Goal: Task Accomplishment & Management: Use online tool/utility

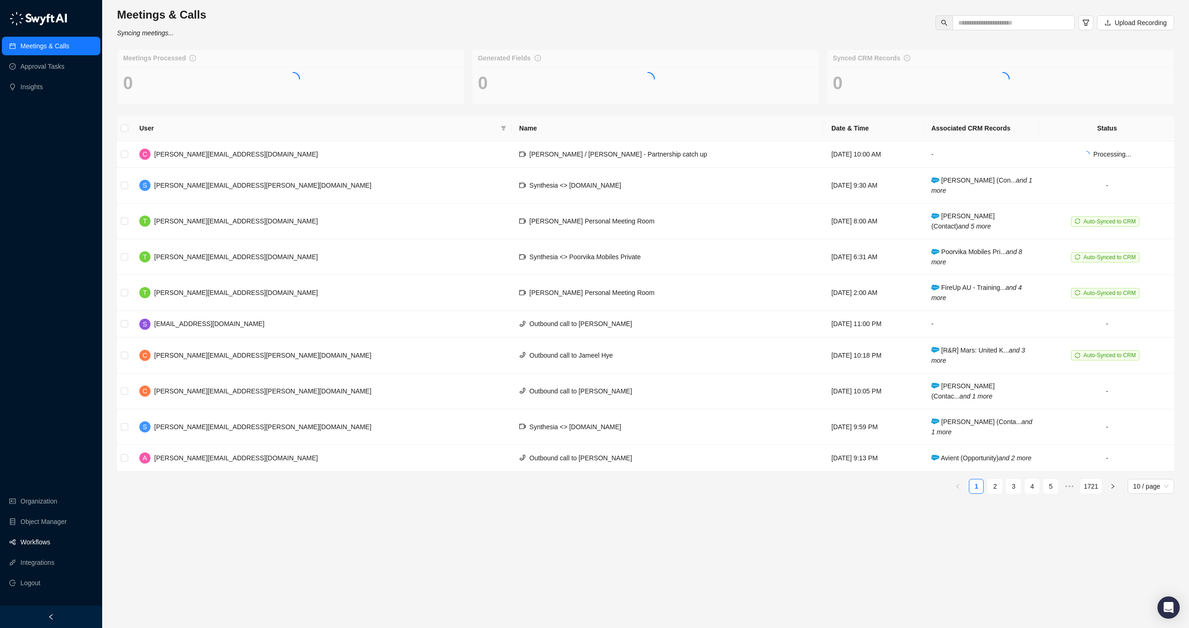
click at [30, 537] on link "Workflows" at bounding box center [35, 542] width 30 height 19
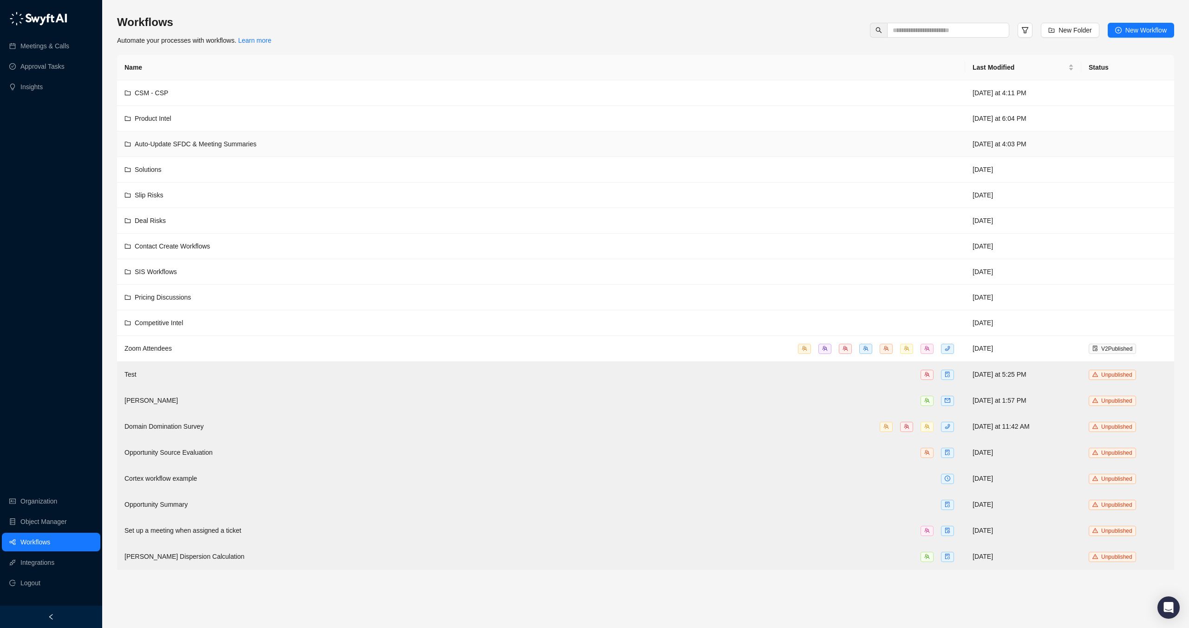
click at [242, 149] on div "Auto-Update SFDC & Meeting Summaries" at bounding box center [196, 144] width 122 height 10
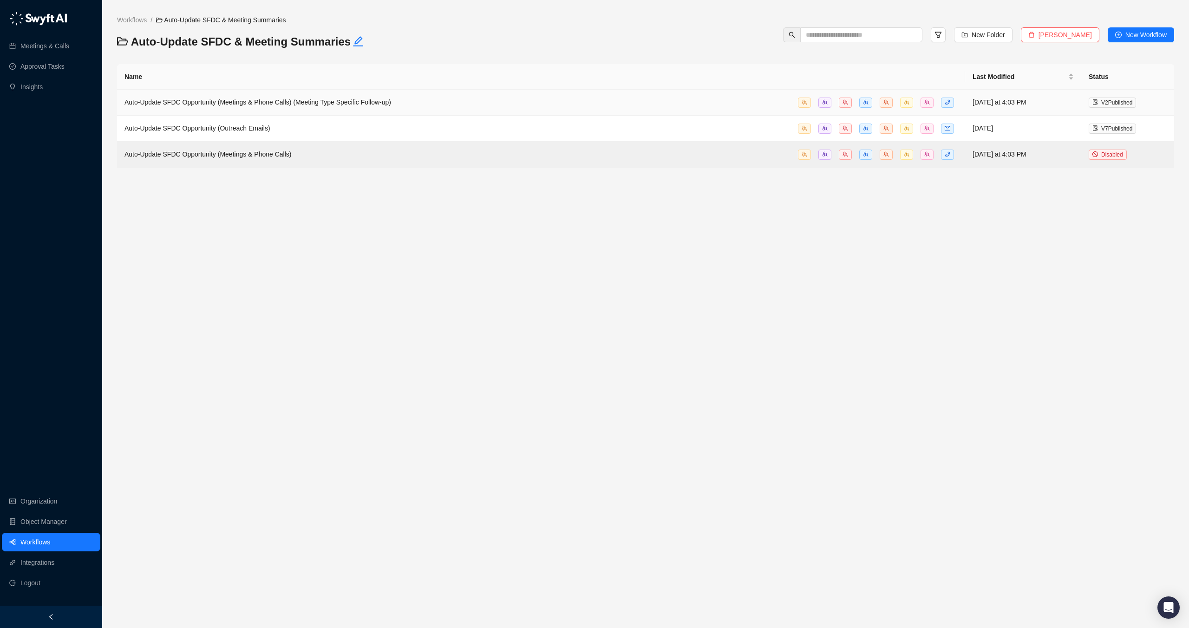
click at [290, 93] on td "Auto-Update SFDC Opportunity (Meetings & Phone Calls) (Meeting Type Specific Fo…" at bounding box center [541, 103] width 848 height 26
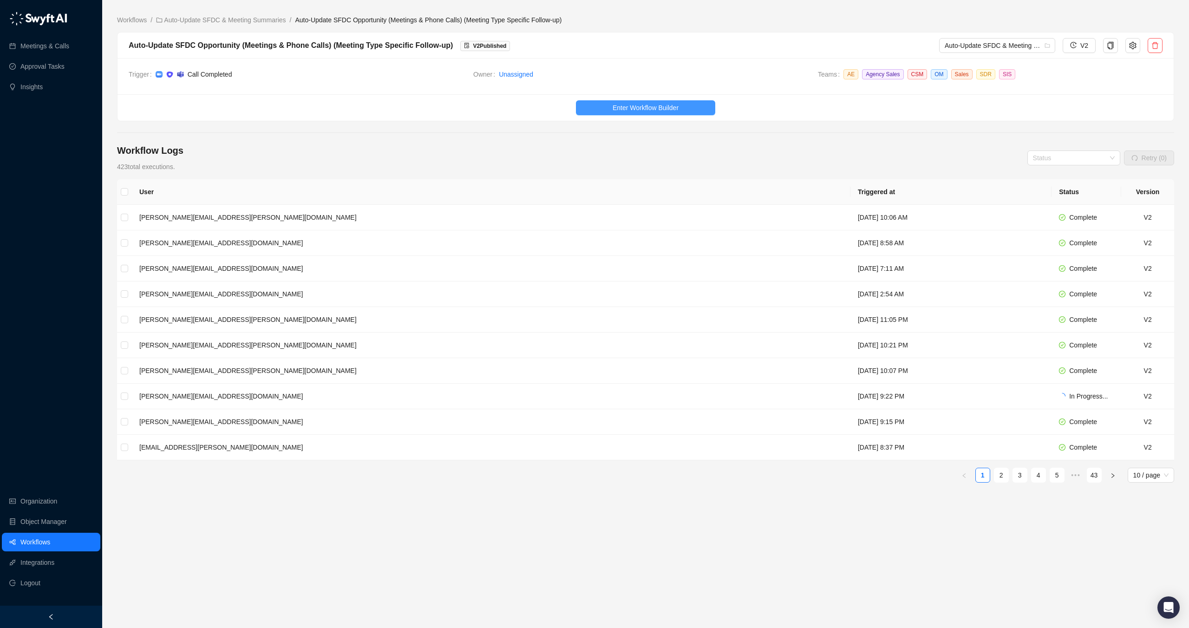
click at [615, 107] on span "Enter Workflow Builder" at bounding box center [646, 108] width 66 height 10
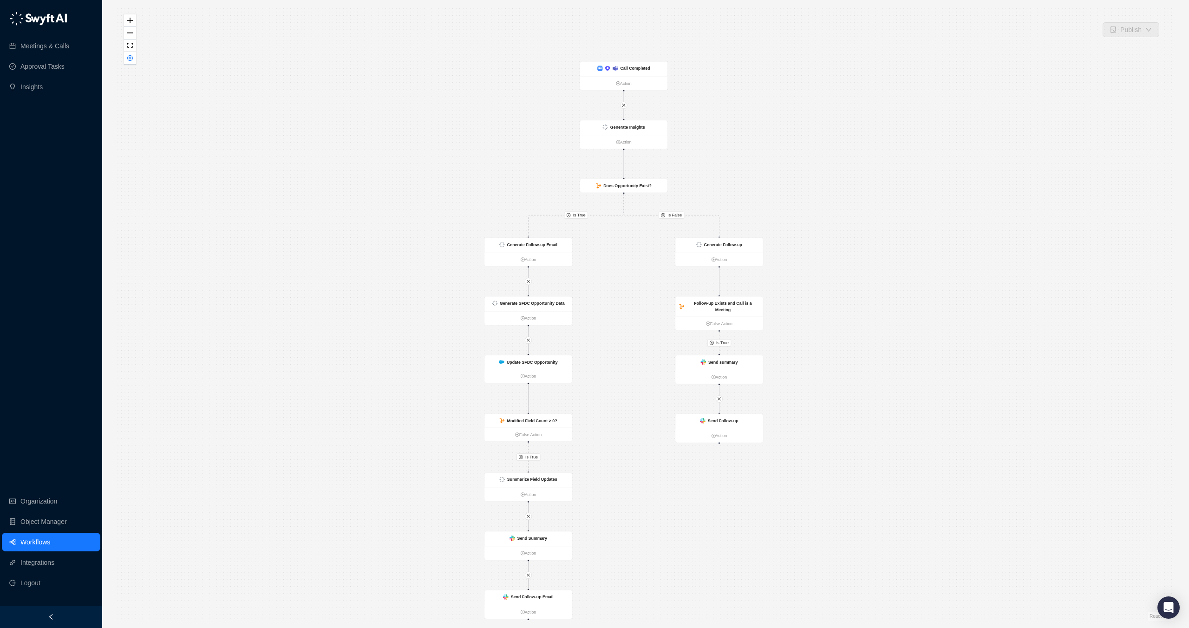
drag, startPoint x: 883, startPoint y: 100, endPoint x: 861, endPoint y: 124, distance: 32.9
click at [861, 126] on div "Is True Is False Is True Is True Call Completed Action Generate Insights Action…" at bounding box center [645, 313] width 1057 height 613
click at [641, 127] on strong "Generate Insights" at bounding box center [627, 127] width 35 height 5
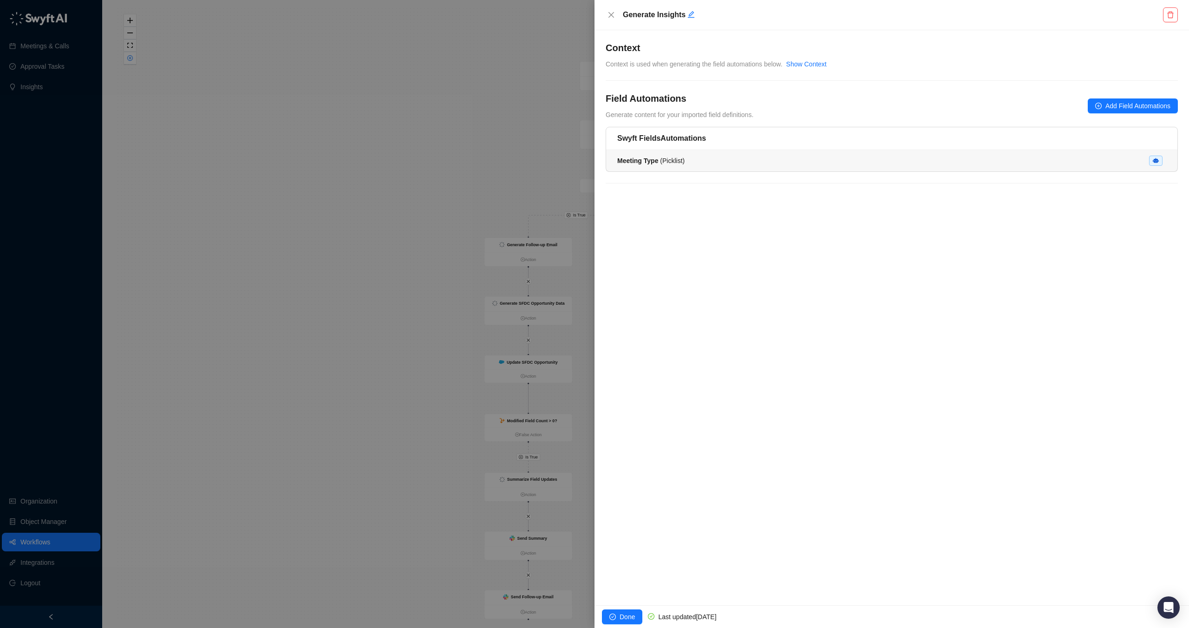
click at [695, 158] on div "Meeting Type ( Picklist )" at bounding box center [891, 161] width 549 height 10
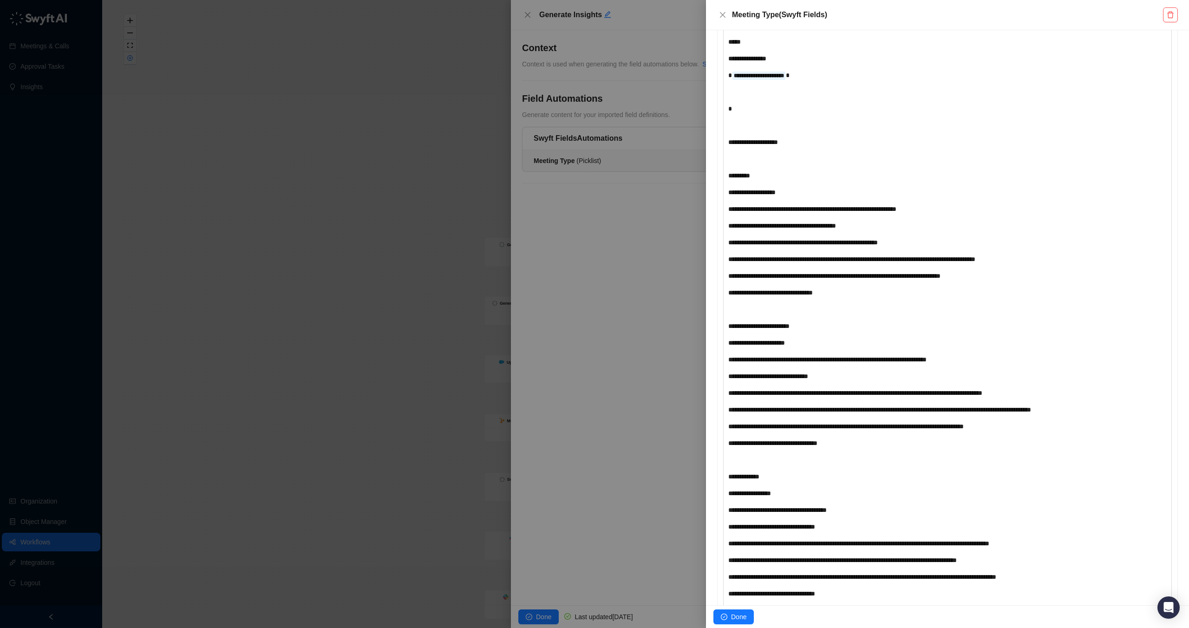
scroll to position [329, 0]
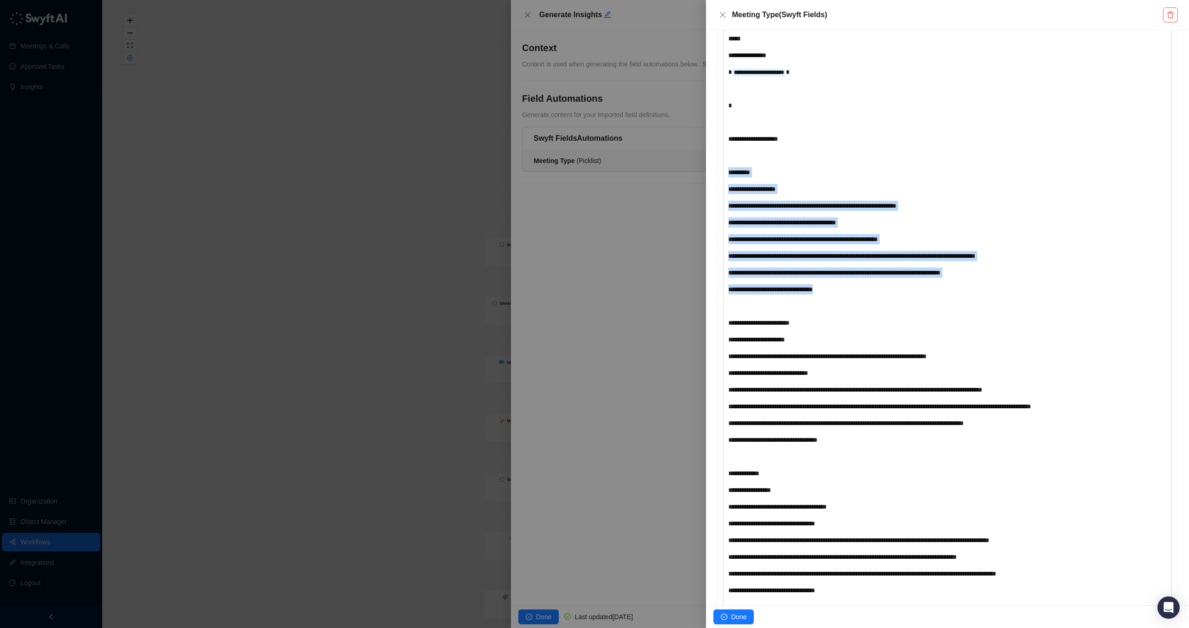
drag, startPoint x: 859, startPoint y: 290, endPoint x: 683, endPoint y: 174, distance: 210.5
click at [683, 174] on div "**********" at bounding box center [594, 314] width 1189 height 628
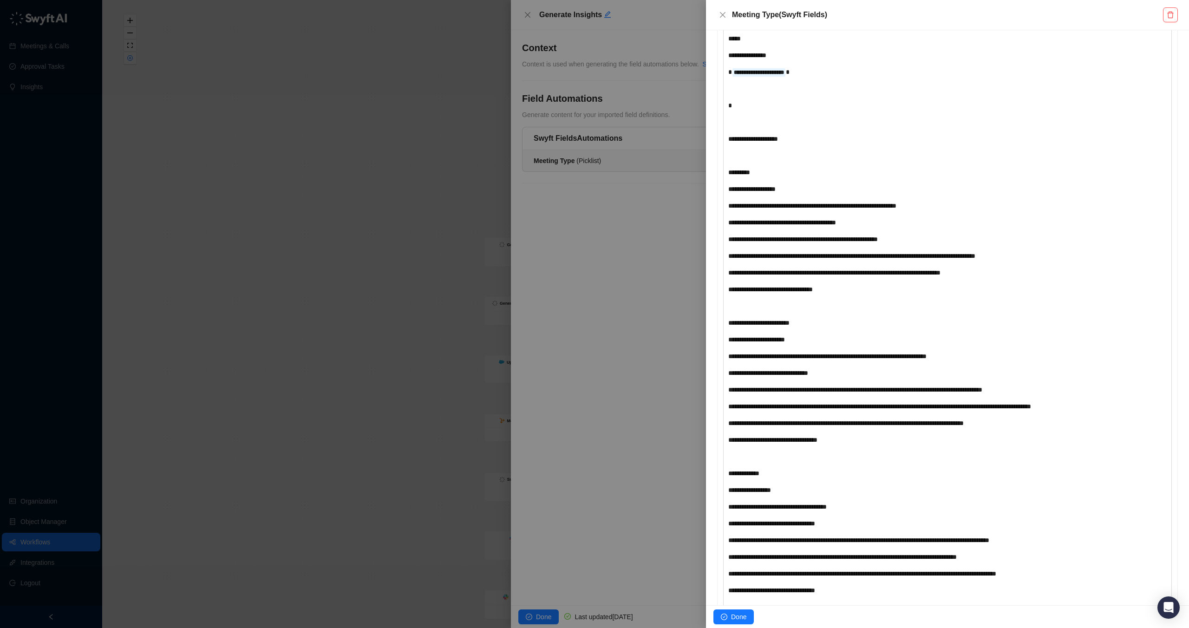
click at [836, 221] on span "**********" at bounding box center [782, 222] width 108 height 7
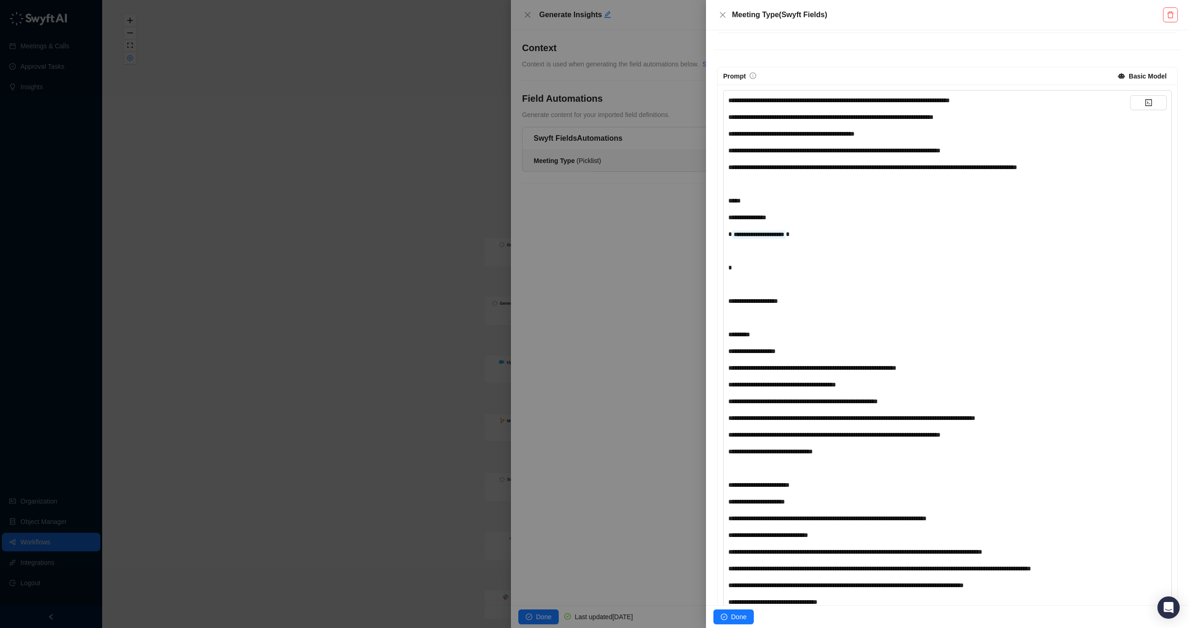
scroll to position [168, 0]
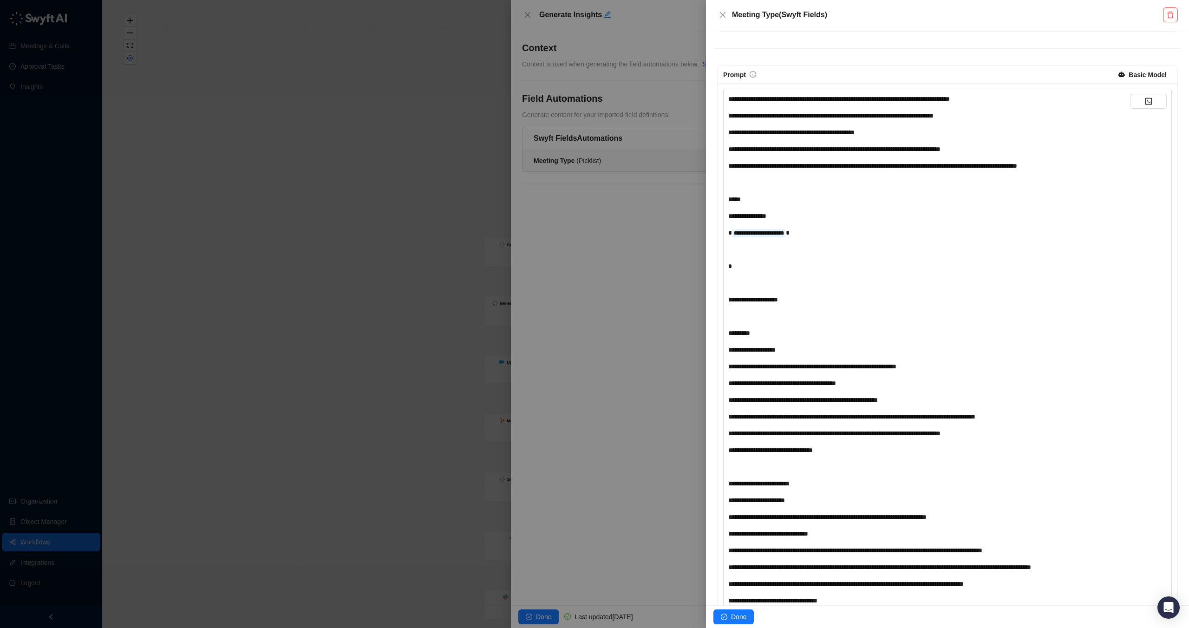
click at [864, 450] on div "**********" at bounding box center [929, 450] width 402 height 10
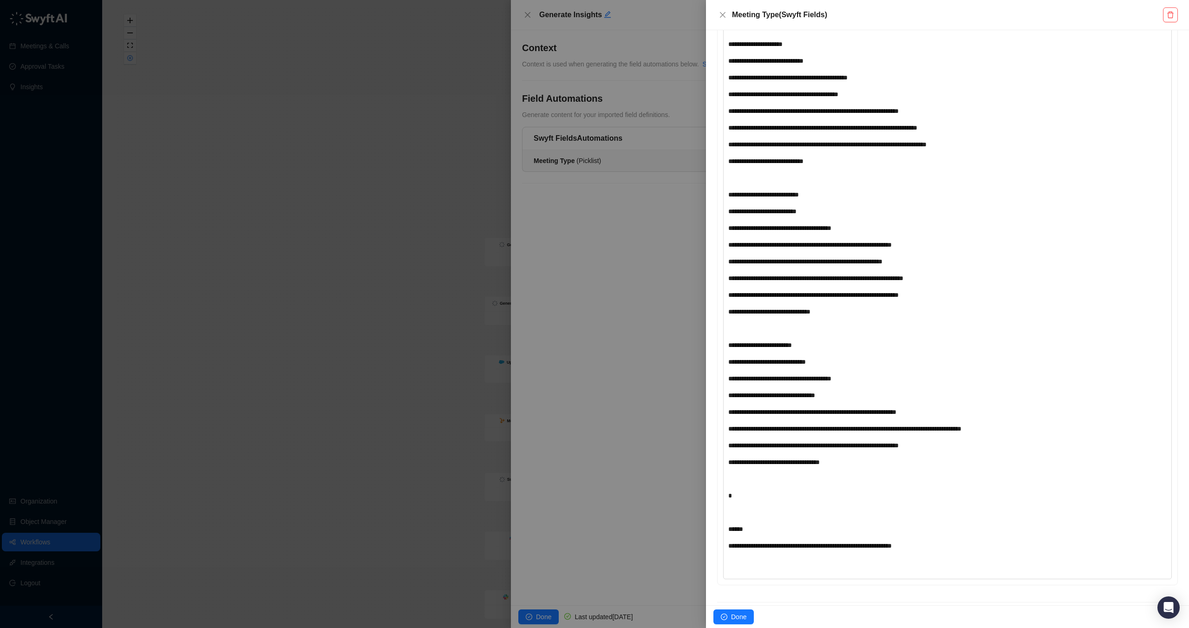
scroll to position [1570, 0]
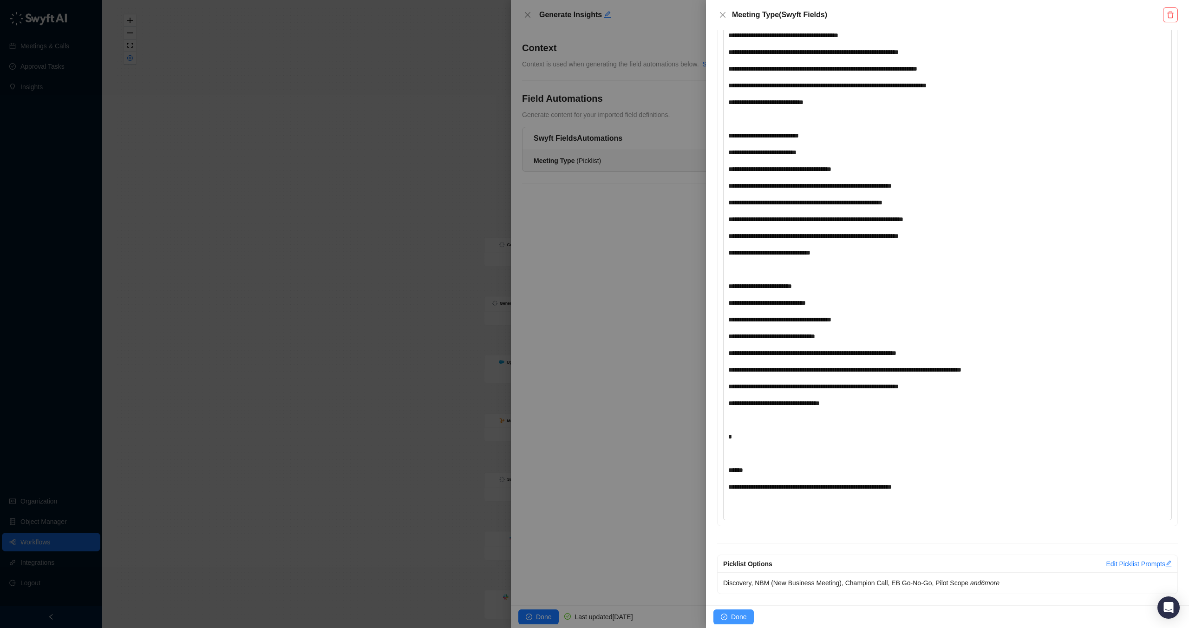
click at [742, 620] on span "Done" at bounding box center [738, 617] width 15 height 10
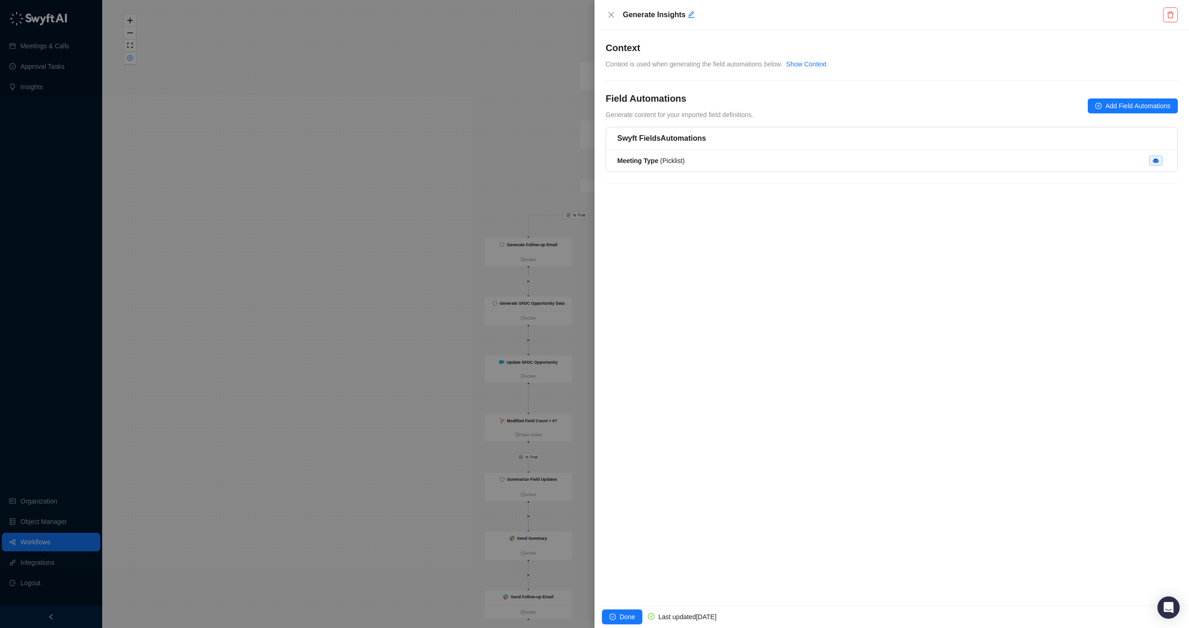
click at [453, 202] on div at bounding box center [594, 314] width 1189 height 628
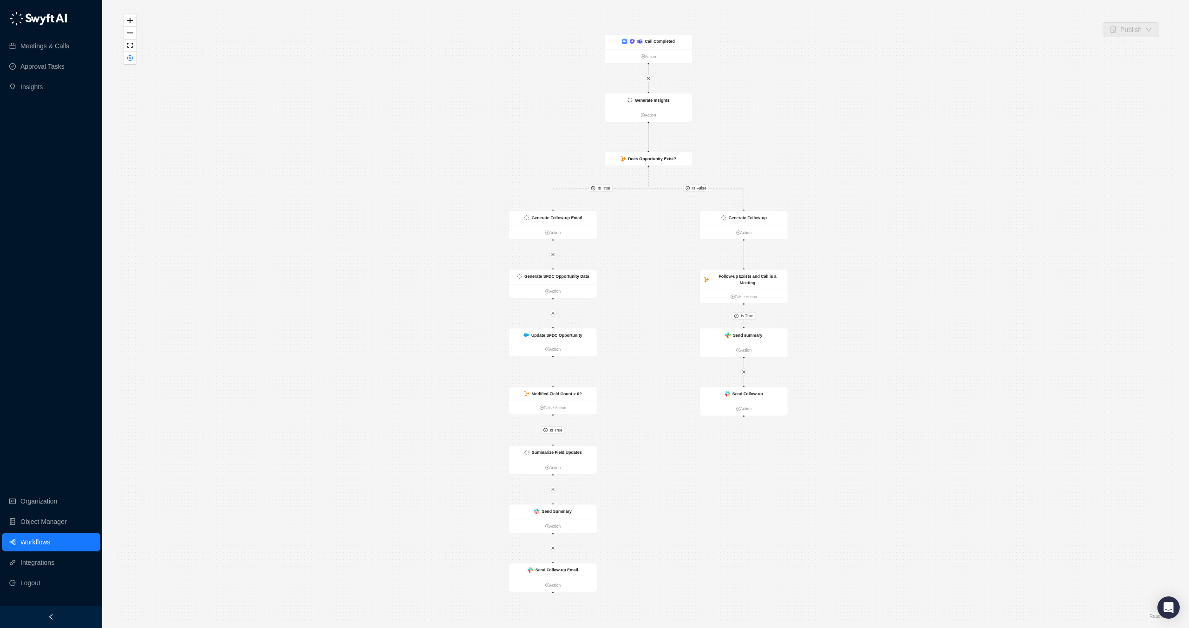
drag, startPoint x: 843, startPoint y: 246, endPoint x: 868, endPoint y: 219, distance: 36.5
click at [868, 219] on div "Is True Is False Is True Is True Call Completed Action Generate Insights Action…" at bounding box center [645, 313] width 1057 height 613
click at [543, 219] on strong "Generate Follow-up Email" at bounding box center [556, 217] width 51 height 5
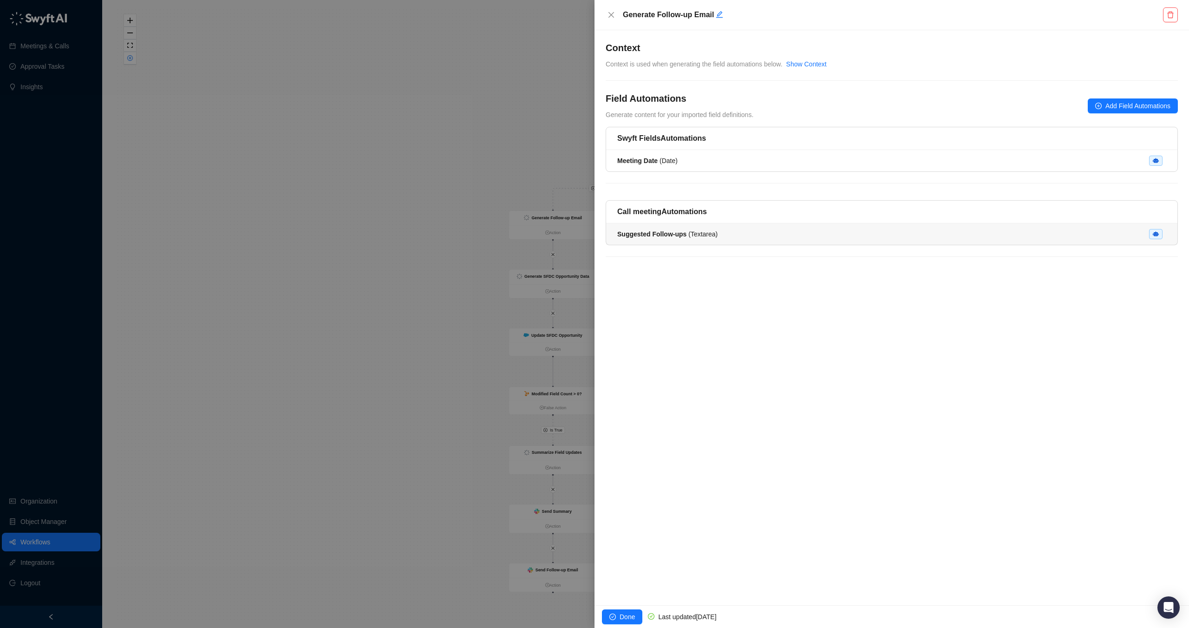
click at [688, 238] on div "Suggested Follow-ups ( Textarea )" at bounding box center [667, 234] width 100 height 10
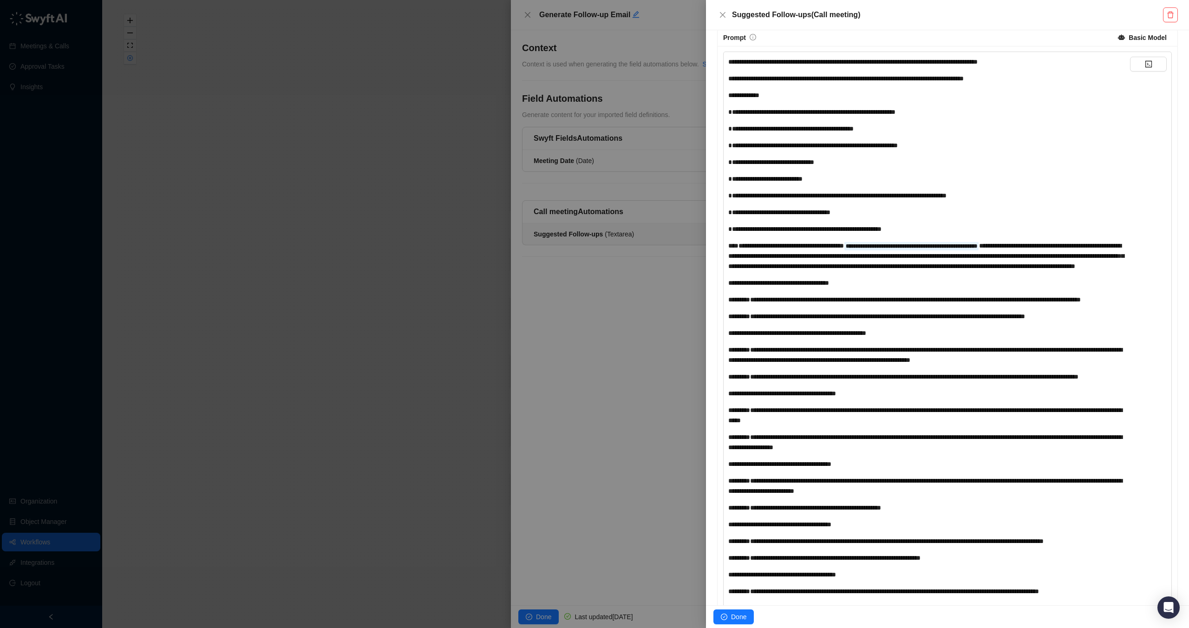
scroll to position [220, 0]
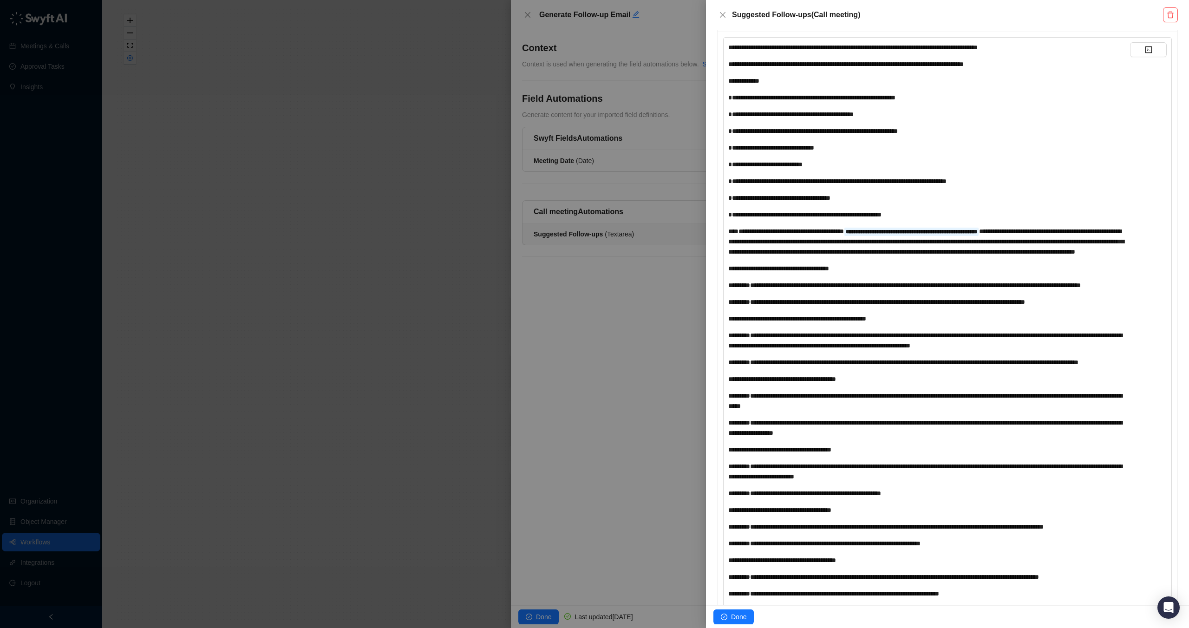
click at [539, 381] on div at bounding box center [594, 314] width 1189 height 628
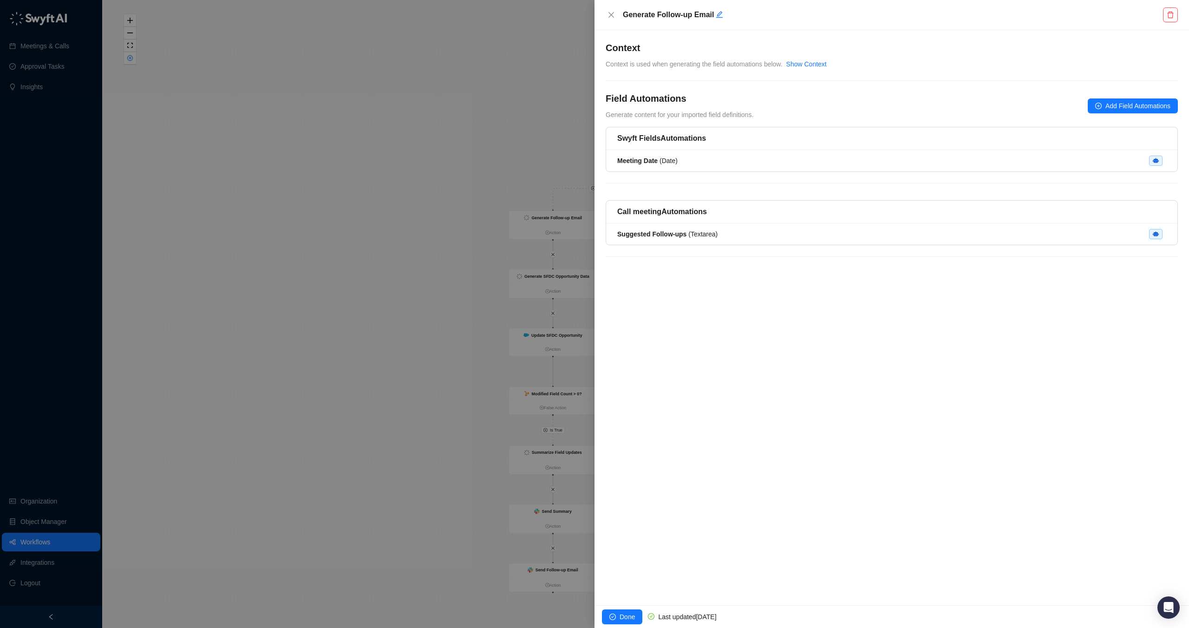
click at [439, 234] on div at bounding box center [594, 314] width 1189 height 628
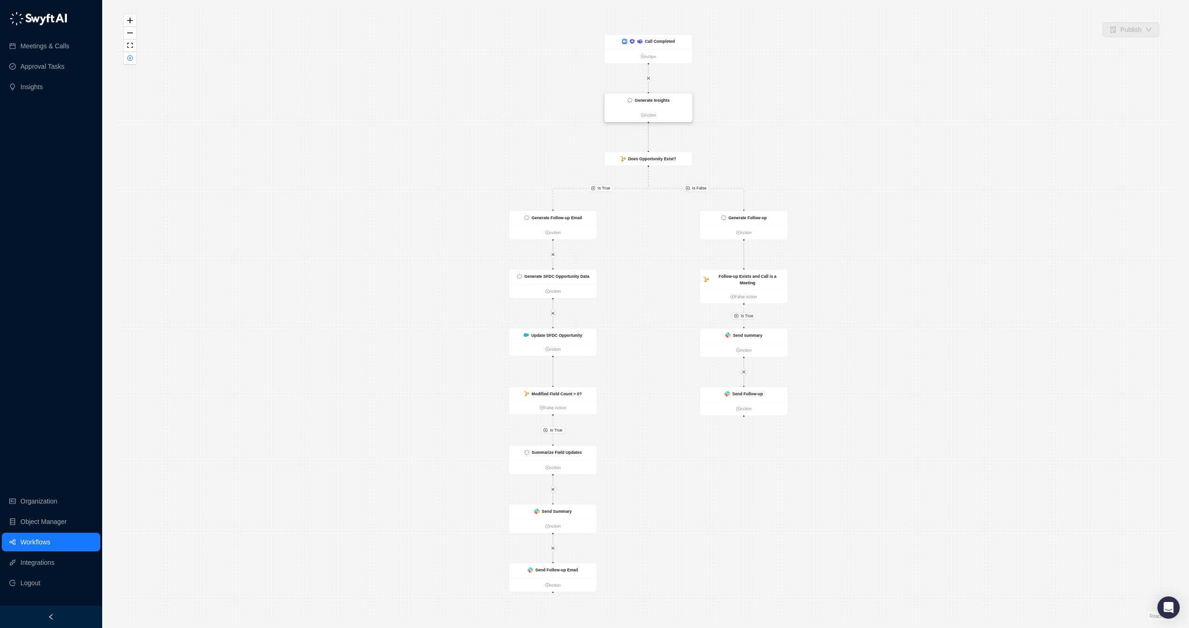
click at [643, 103] on div "Generate Insights" at bounding box center [648, 100] width 87 height 15
click at [648, 98] on strong "Generate Insights" at bounding box center [652, 100] width 35 height 5
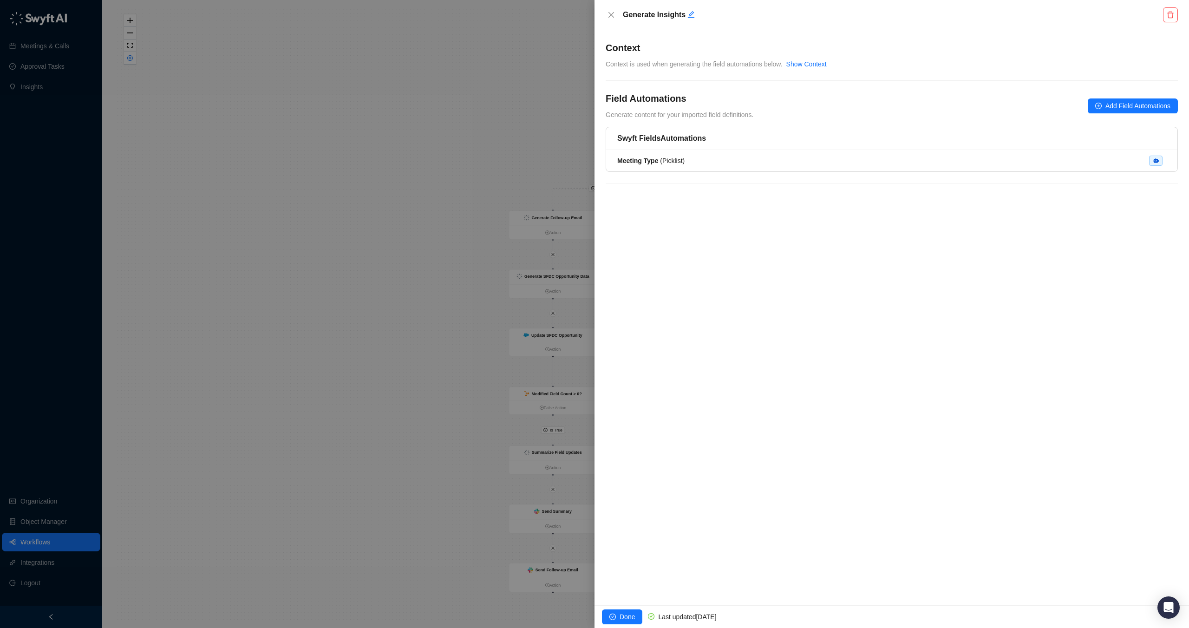
click at [527, 175] on div at bounding box center [594, 314] width 1189 height 628
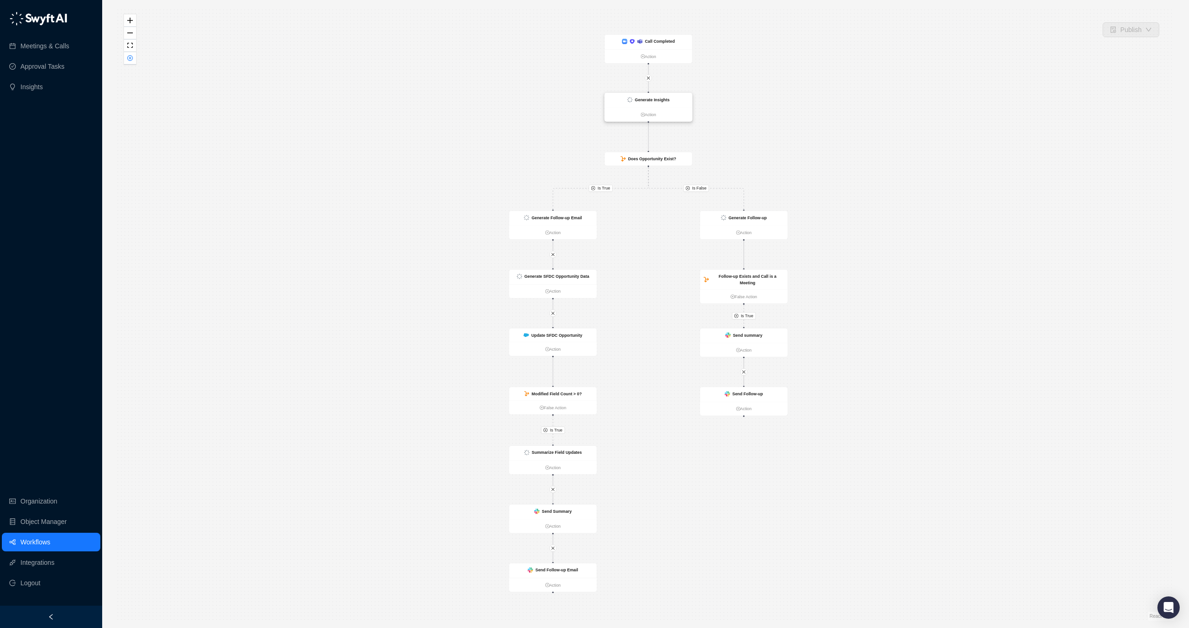
click at [645, 104] on div "Generate Insights" at bounding box center [648, 100] width 87 height 15
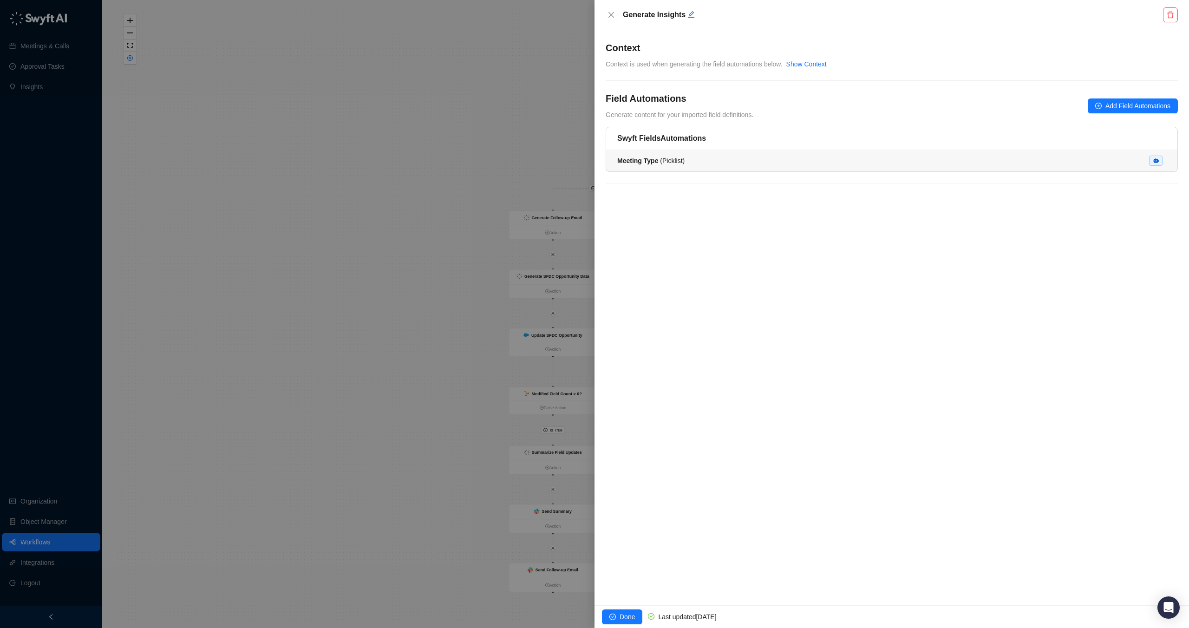
click at [699, 151] on li "Meeting Type ( Picklist )" at bounding box center [891, 160] width 571 height 21
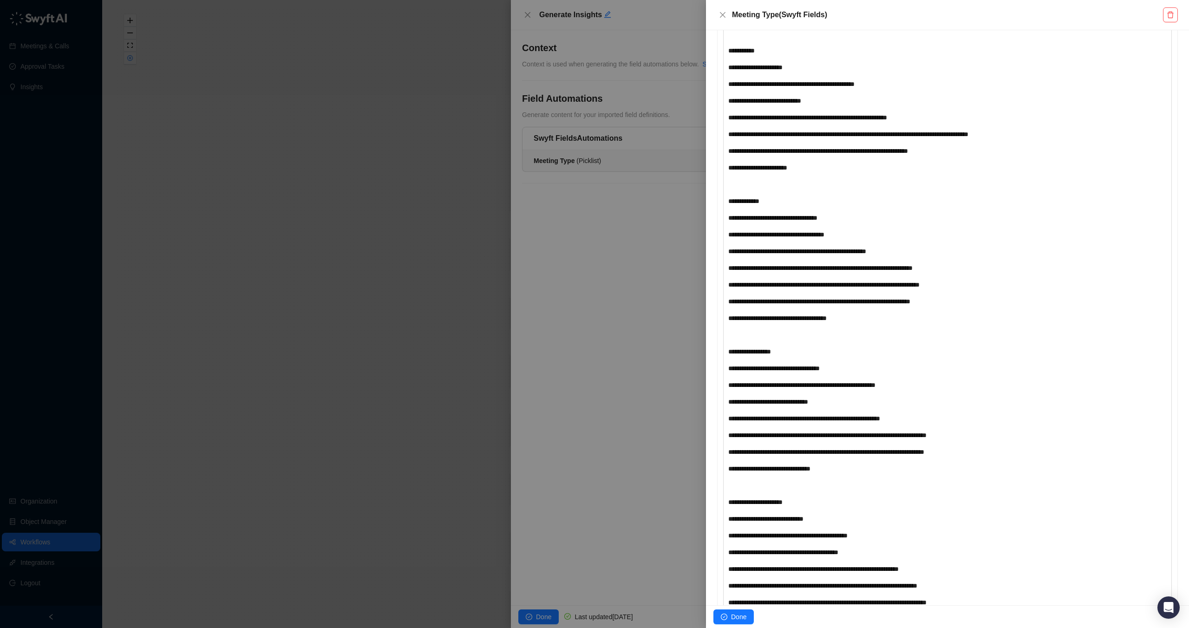
scroll to position [1074, 0]
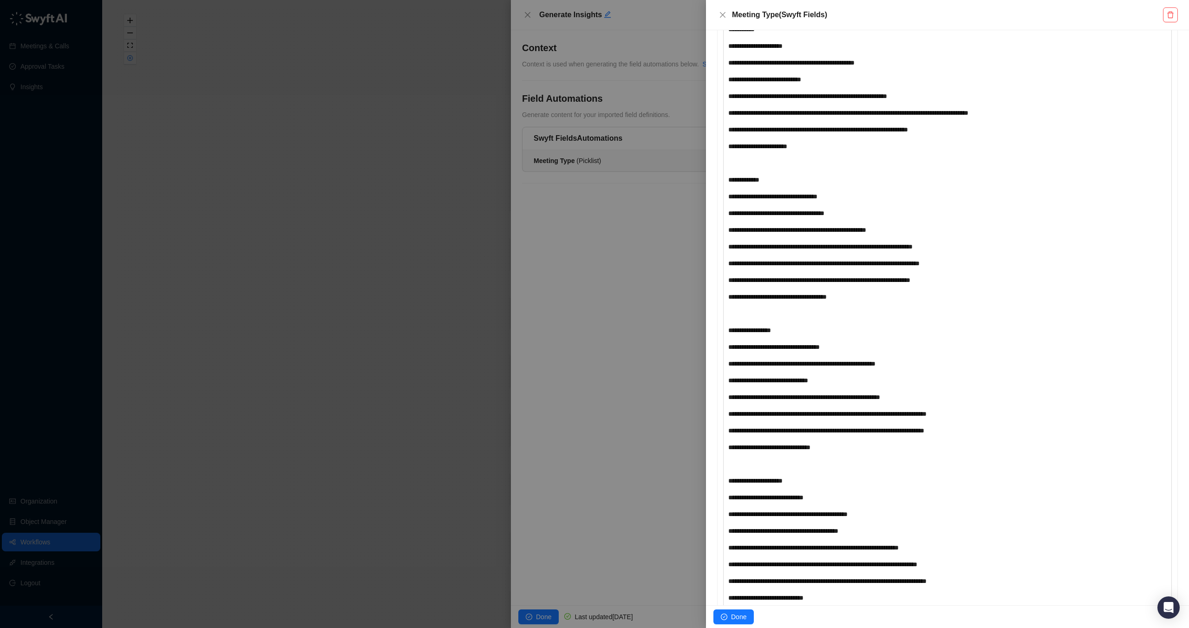
click at [420, 396] on div at bounding box center [594, 314] width 1189 height 628
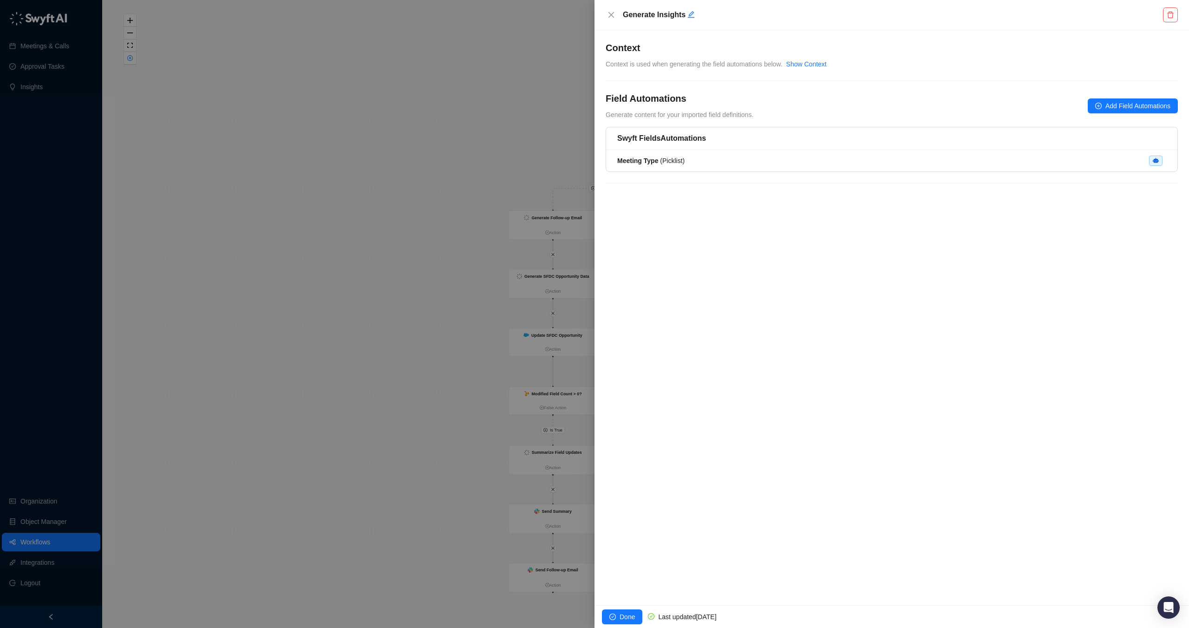
click at [469, 256] on div at bounding box center [594, 314] width 1189 height 628
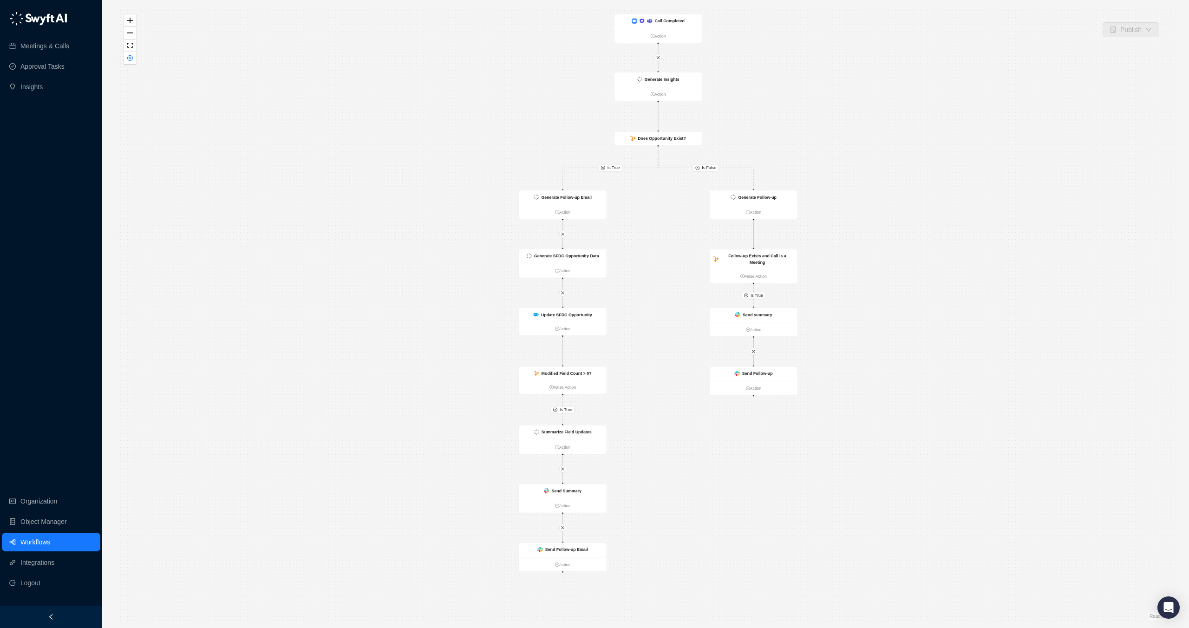
drag, startPoint x: 625, startPoint y: 264, endPoint x: 648, endPoint y: 218, distance: 51.9
click at [648, 218] on div "Is True Is False Is True Is True Call Completed Action Generate Insights Action…" at bounding box center [645, 313] width 1057 height 613
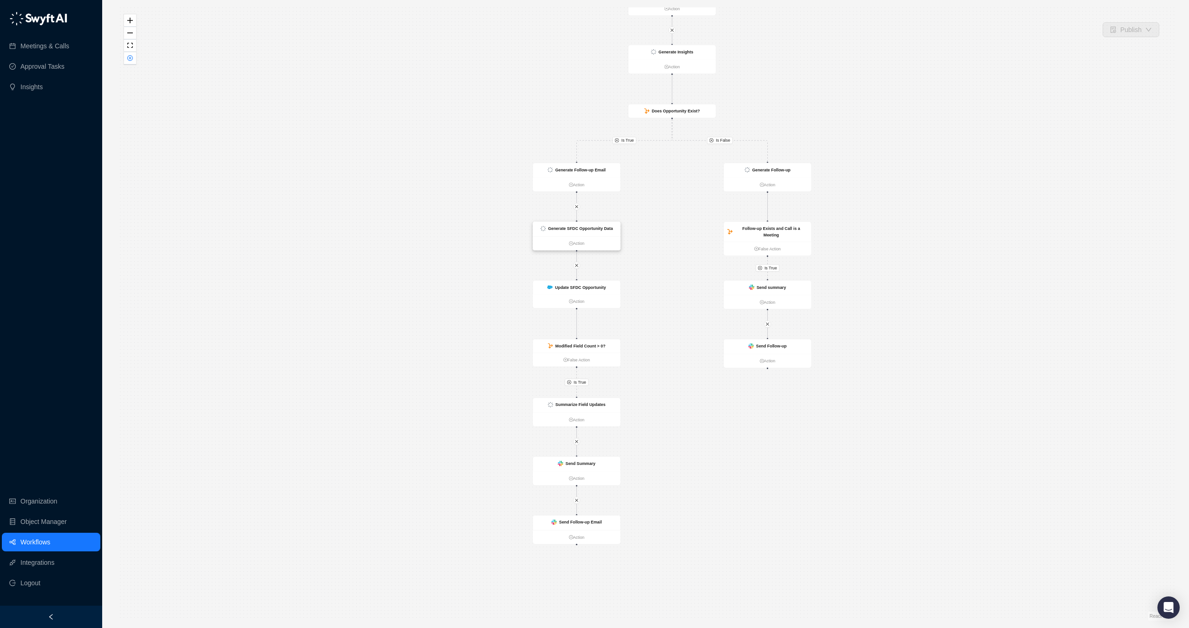
click at [595, 232] on div "Generate SFDC Opportunity Data" at bounding box center [576, 229] width 87 height 15
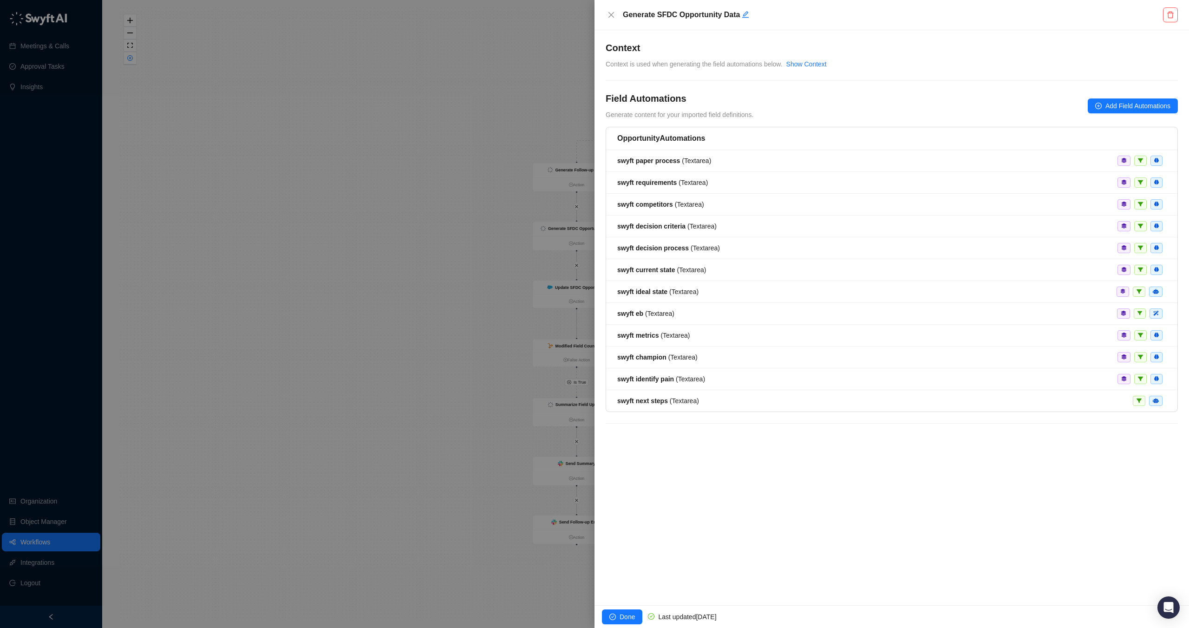
click at [401, 423] on div at bounding box center [594, 314] width 1189 height 628
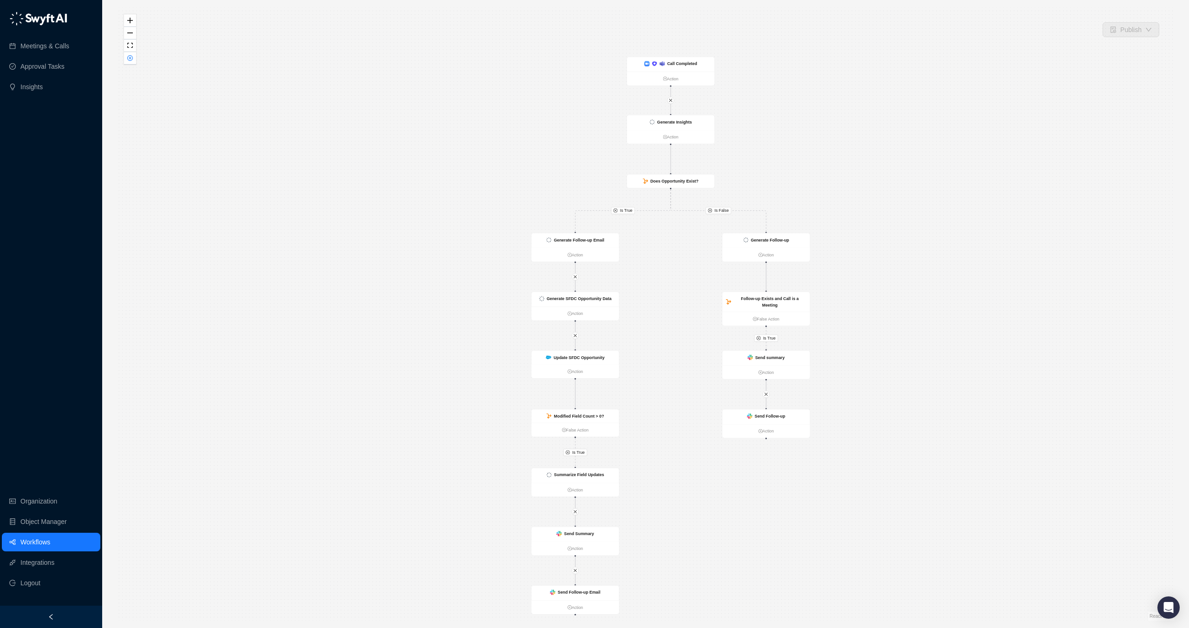
drag, startPoint x: 437, startPoint y: 317, endPoint x: 435, endPoint y: 386, distance: 69.2
click at [436, 387] on div "Is True Is False Is True Is True Call Completed Action Generate Insights Action…" at bounding box center [645, 313] width 1057 height 613
drag, startPoint x: 435, startPoint y: 386, endPoint x: 417, endPoint y: 376, distance: 21.0
click at [417, 376] on div "Is True Is False Is True Is True Call Completed Action Generate Insights Action…" at bounding box center [645, 313] width 1057 height 613
drag, startPoint x: 648, startPoint y: 515, endPoint x: 660, endPoint y: 413, distance: 103.0
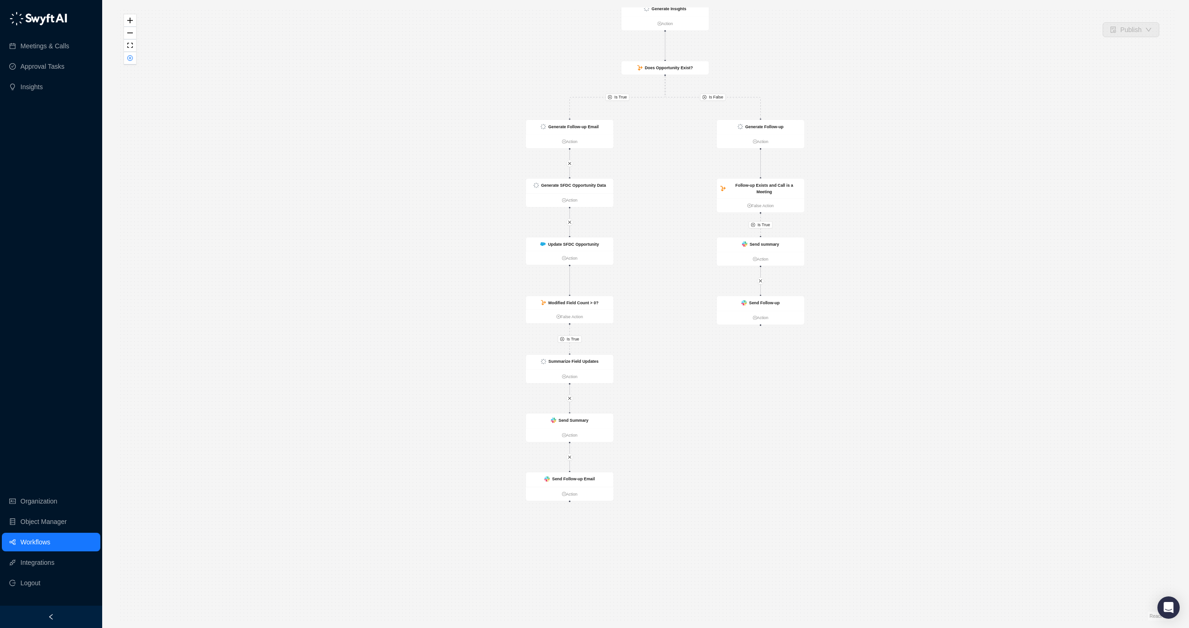
click at [660, 413] on div "Is True Is False Is True Is True Call Completed Action Generate Insights Action…" at bounding box center [645, 313] width 1057 height 613
click at [571, 498] on ul "Action" at bounding box center [568, 493] width 87 height 14
click at [572, 493] on link "Action" at bounding box center [568, 494] width 87 height 7
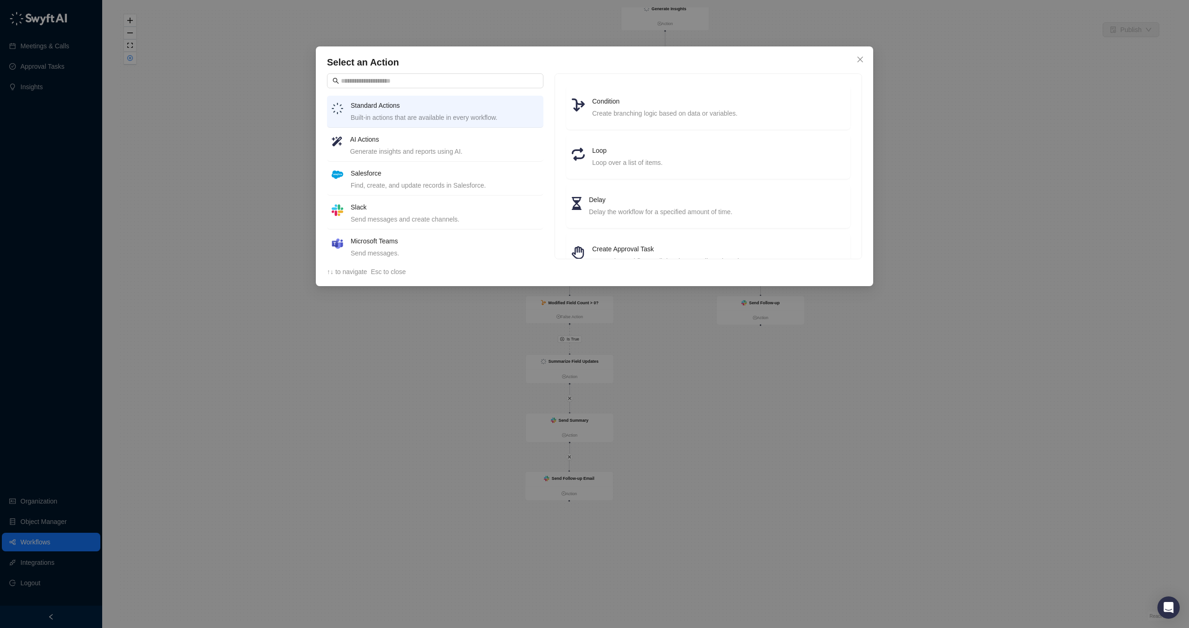
click at [414, 164] on li "Salesforce Find, create, and update records in Salesforce." at bounding box center [435, 180] width 216 height 32
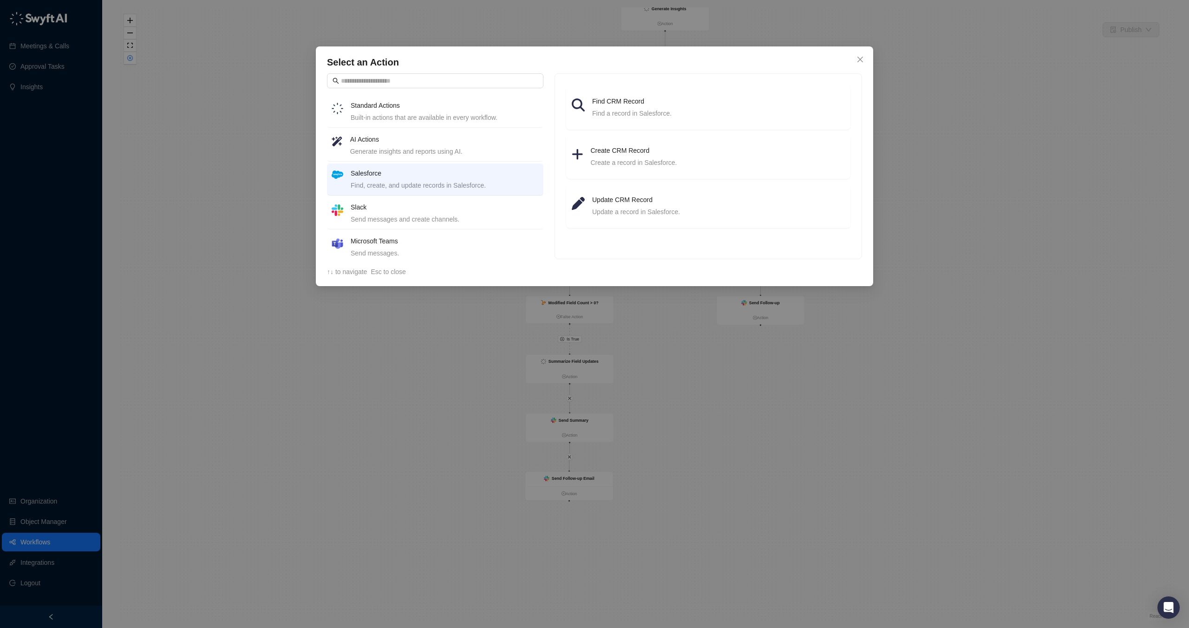
click at [857, 51] on div "Select an Action Standard Actions Built-in actions that are available in every …" at bounding box center [594, 166] width 557 height 240
click at [858, 57] on icon "close" at bounding box center [861, 60] width 6 height 6
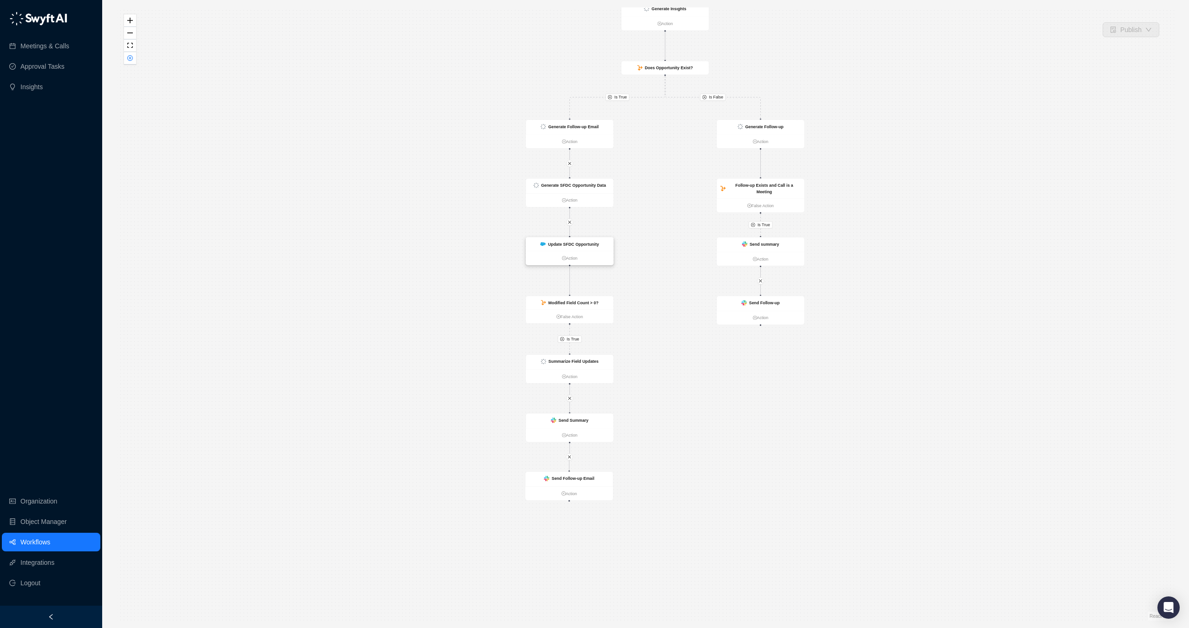
click at [557, 248] on div "Update SFDC Opportunity" at bounding box center [569, 244] width 87 height 14
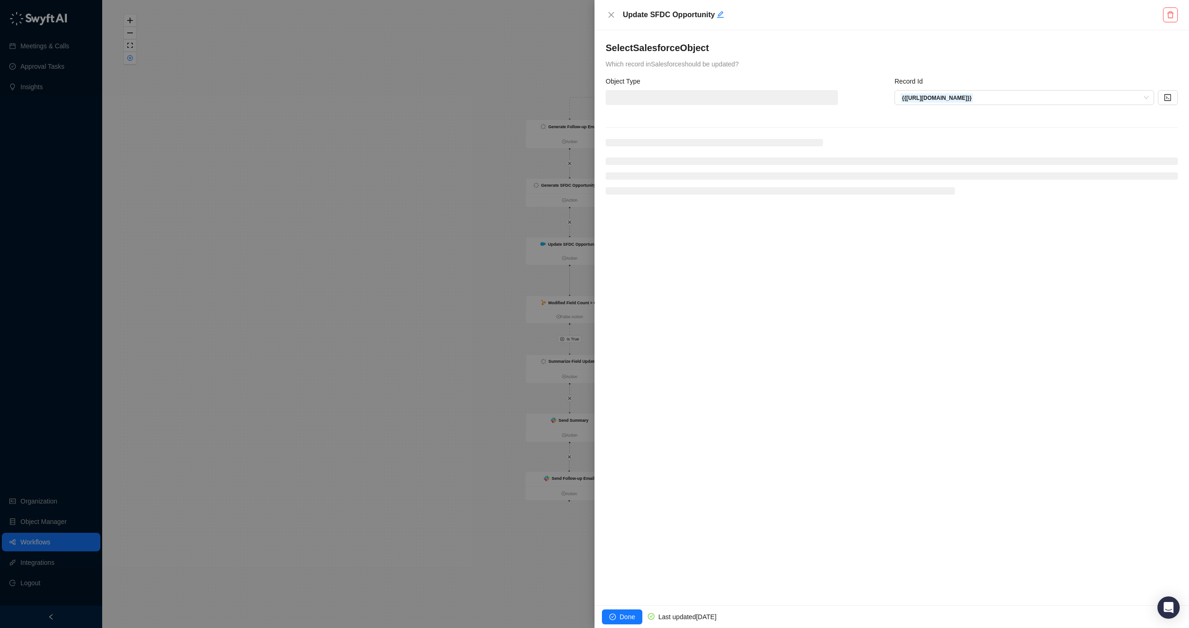
click at [475, 282] on div at bounding box center [594, 314] width 1189 height 628
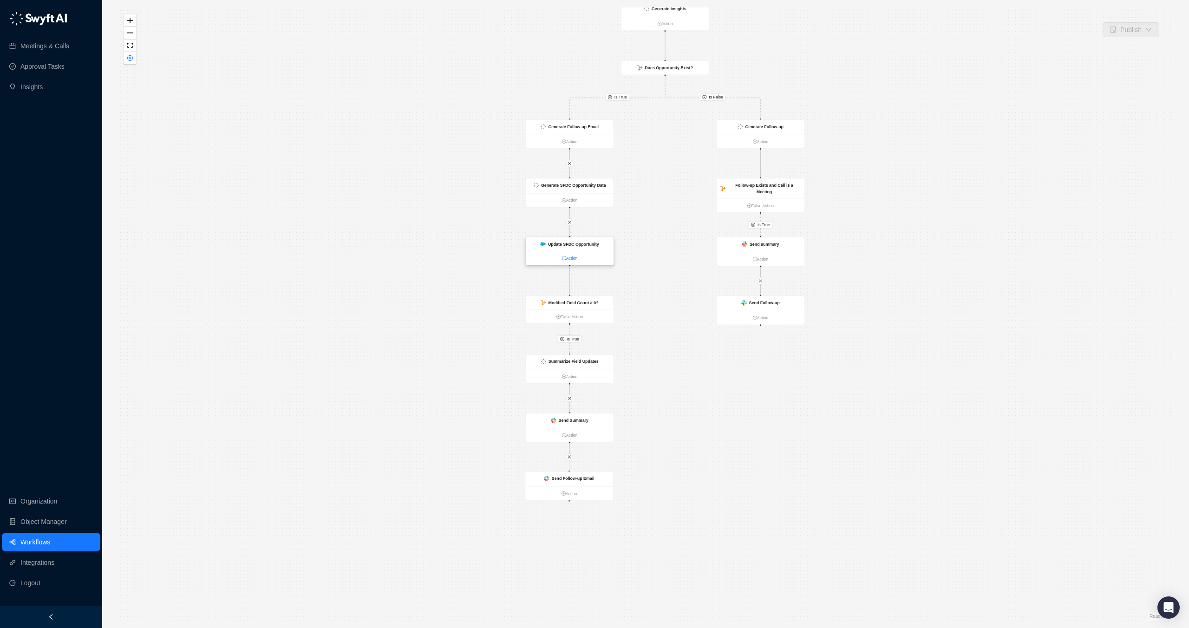
click at [566, 255] on link "Action" at bounding box center [569, 258] width 87 height 7
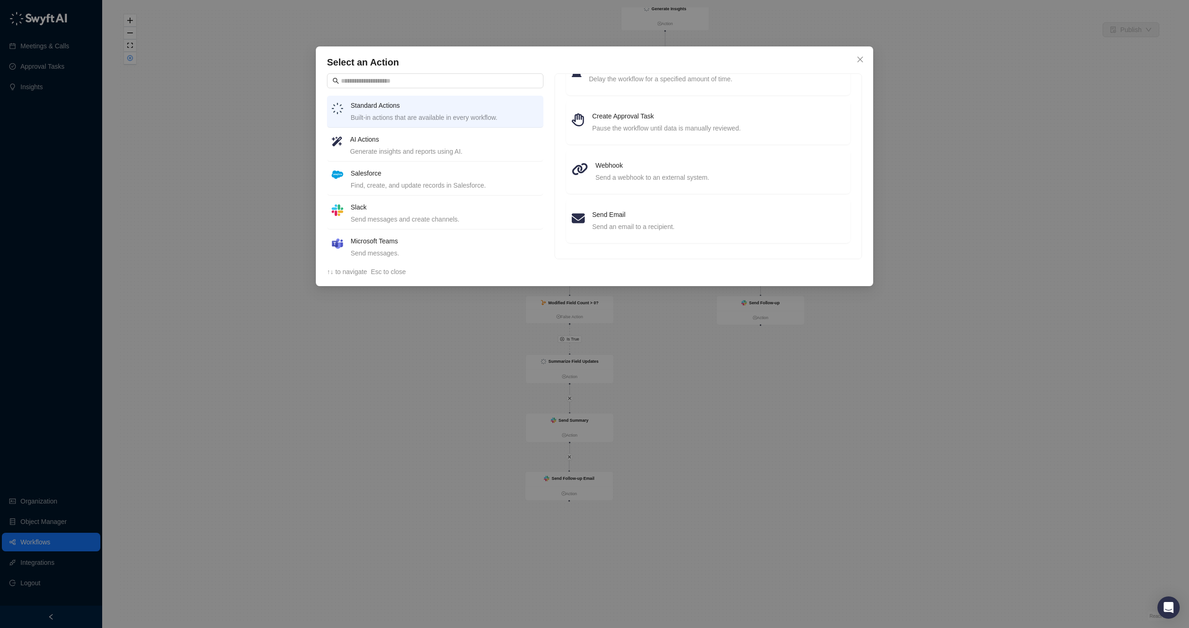
click at [412, 144] on h4 "AI Actions" at bounding box center [444, 139] width 189 height 10
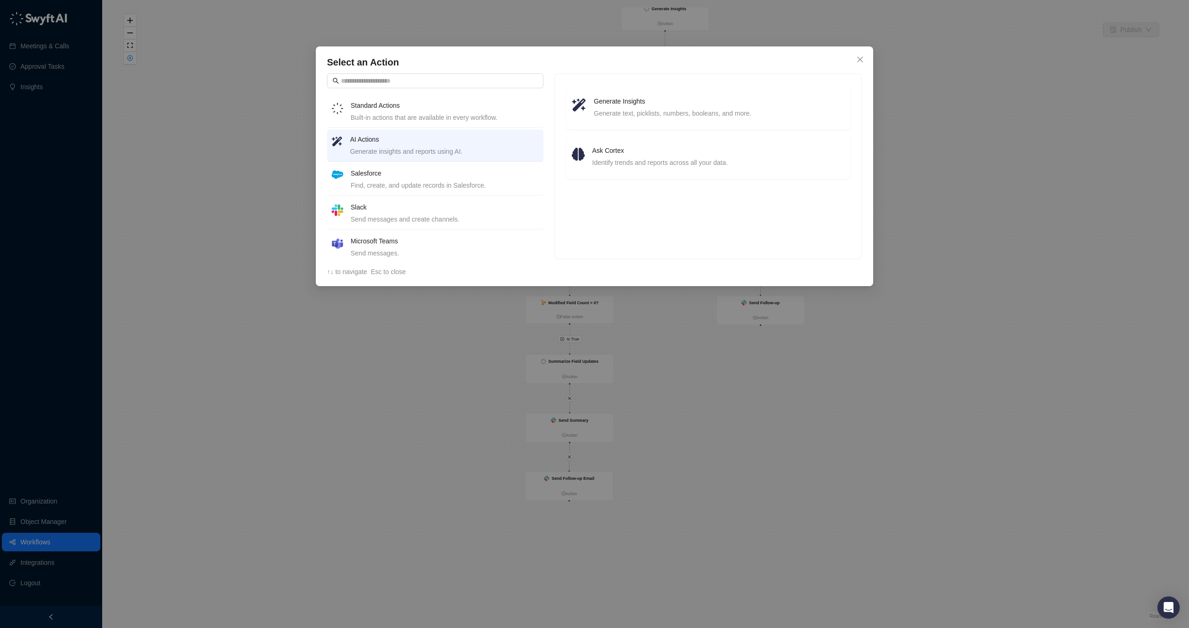
click at [418, 113] on div "Built-in actions that are available in every workflow." at bounding box center [445, 117] width 188 height 10
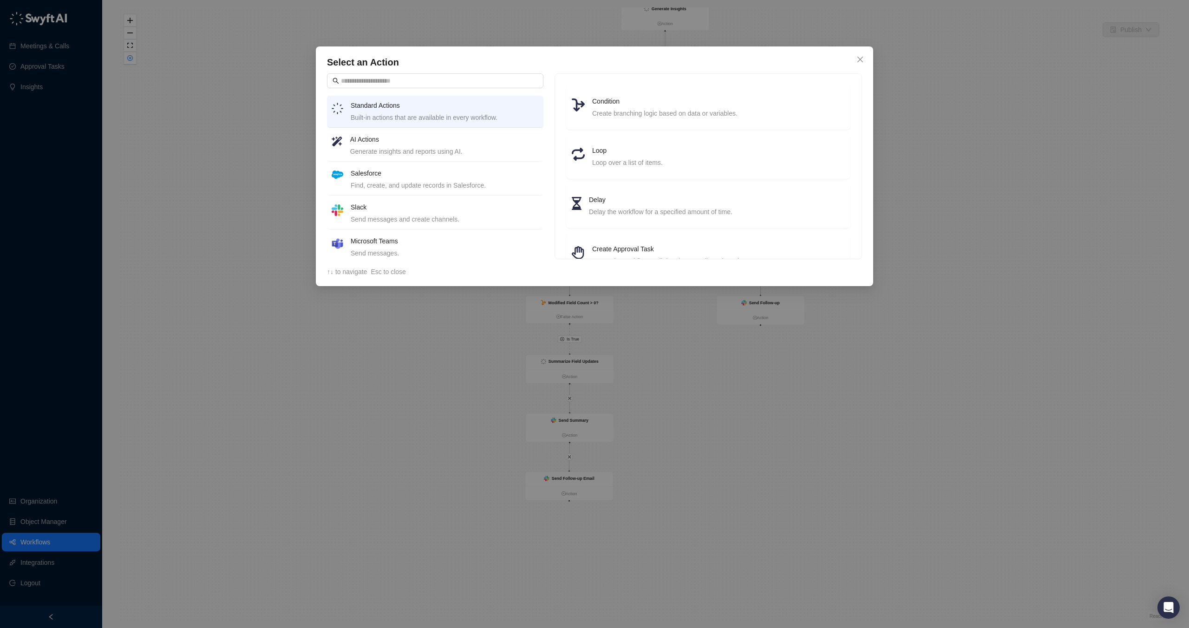
click at [442, 172] on h4 "Salesforce" at bounding box center [445, 173] width 188 height 10
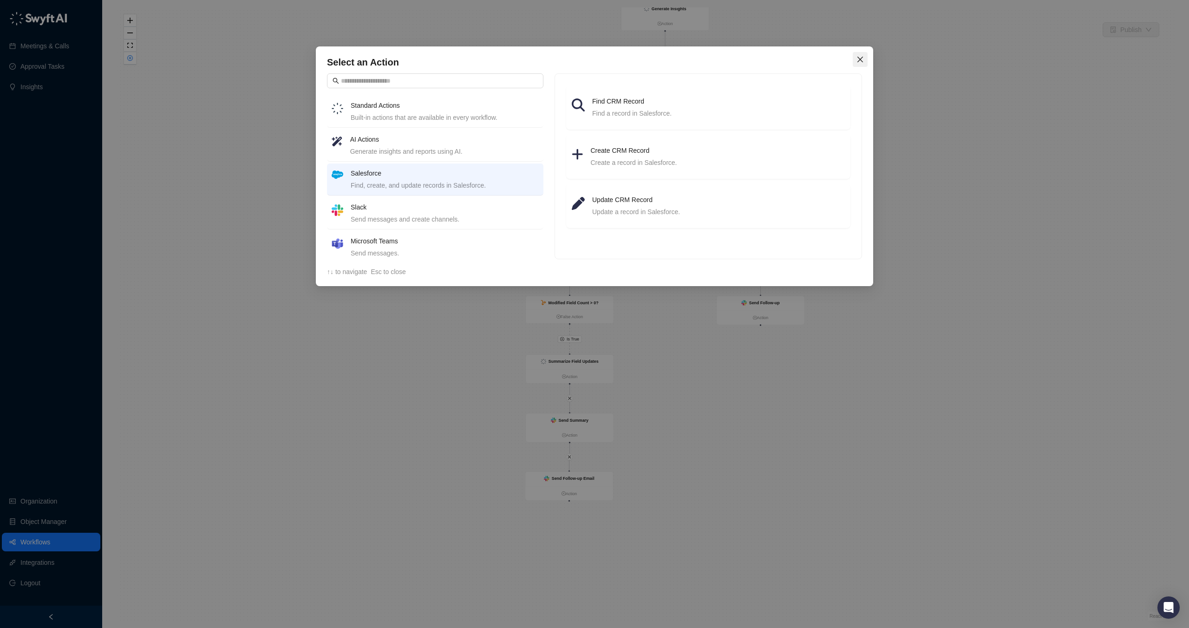
click at [861, 60] on icon "close" at bounding box center [860, 59] width 7 height 7
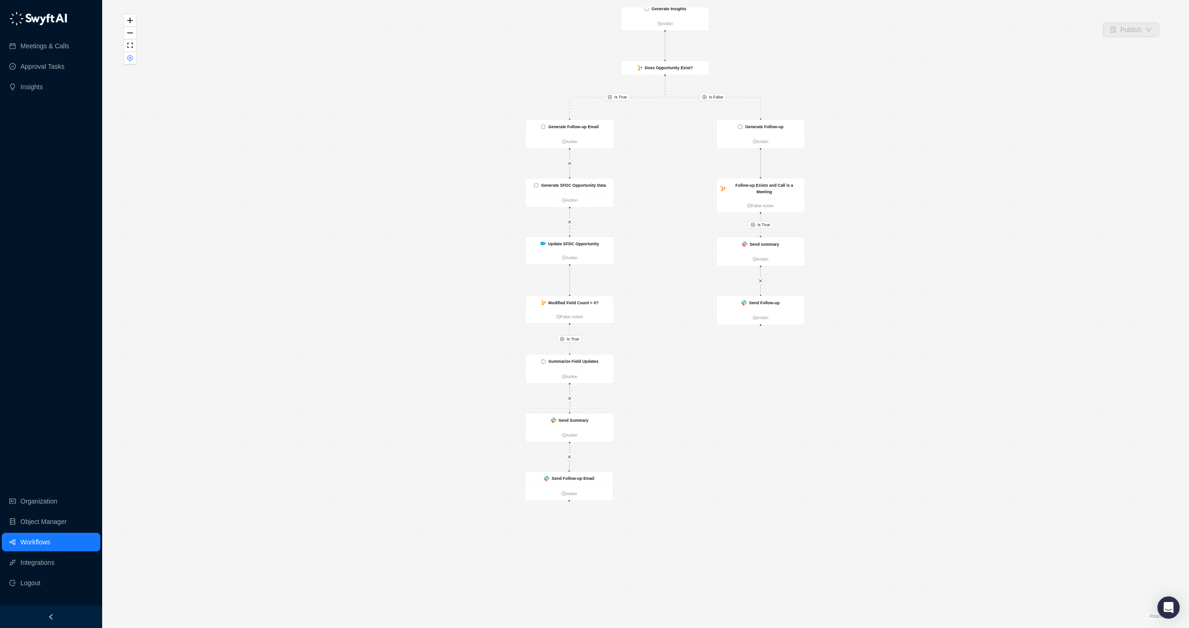
click at [1027, 257] on div "Is True Is False Is True Is True Call Completed Action Generate Insights Action…" at bounding box center [645, 313] width 1057 height 613
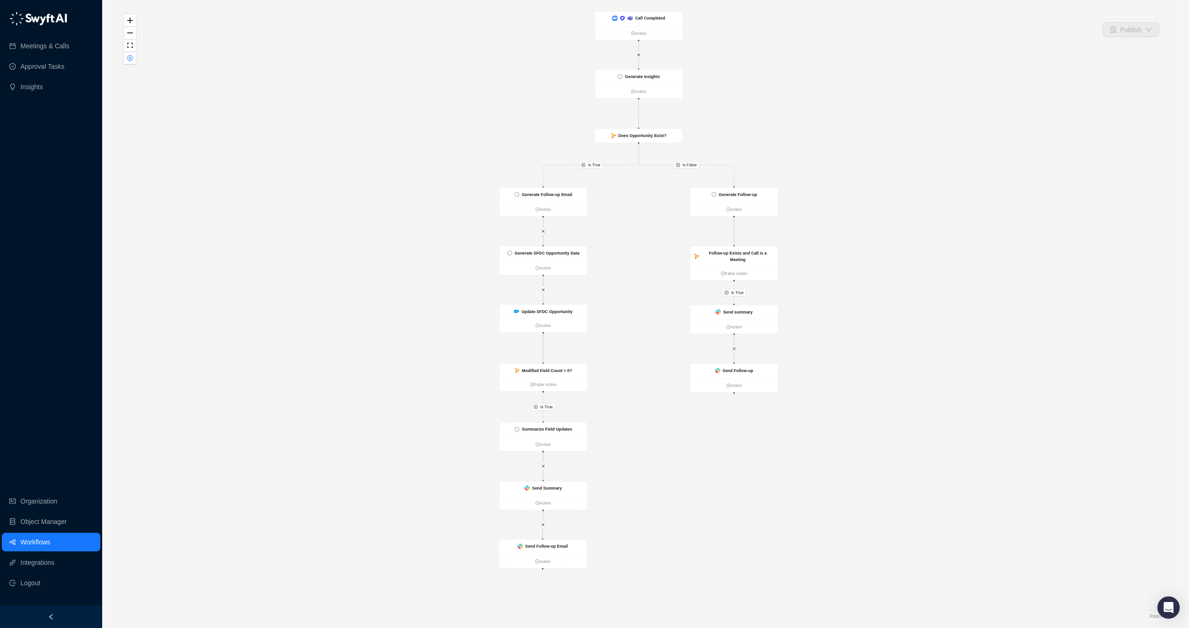
drag, startPoint x: 763, startPoint y: 390, endPoint x: 732, endPoint y: 466, distance: 82.3
click at [732, 466] on div "Is True Is False Is True Is True Call Completed Action Generate Insights Action…" at bounding box center [645, 313] width 1057 height 613
click at [125, 59] on button "button" at bounding box center [130, 58] width 12 height 13
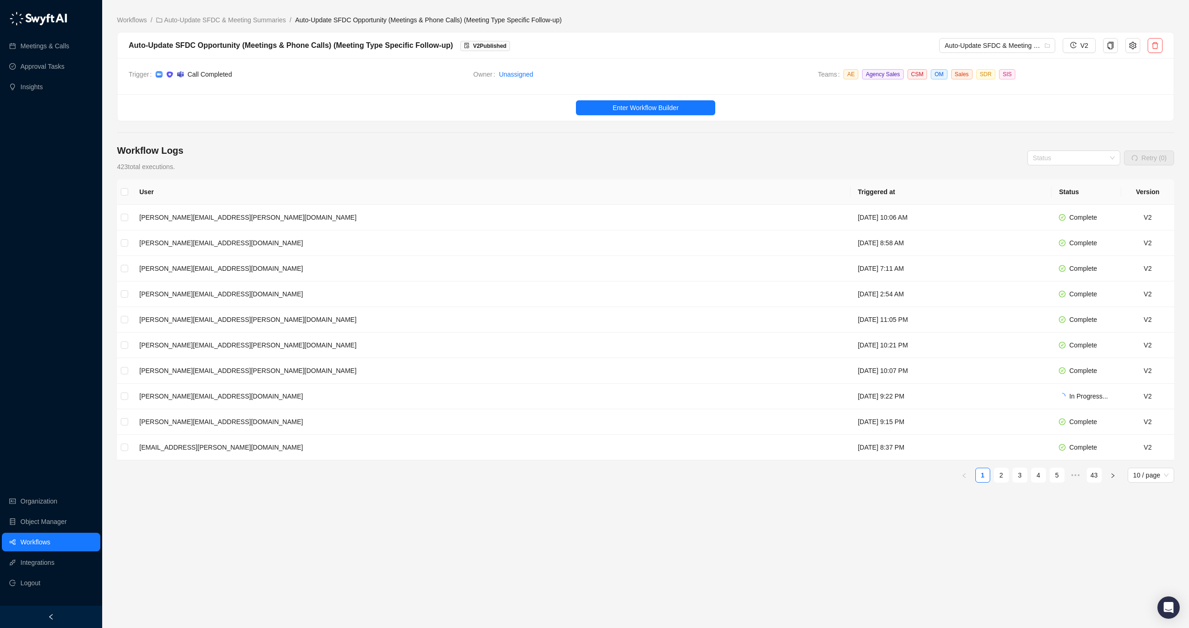
click at [277, 10] on div "Workflows / Auto-Update SFDC & Meeting Summaries / Auto-Update SFDC Opportunity…" at bounding box center [645, 313] width 1057 height 613
click at [256, 20] on link "Auto-Update SFDC & Meeting Summaries" at bounding box center [220, 20] width 133 height 10
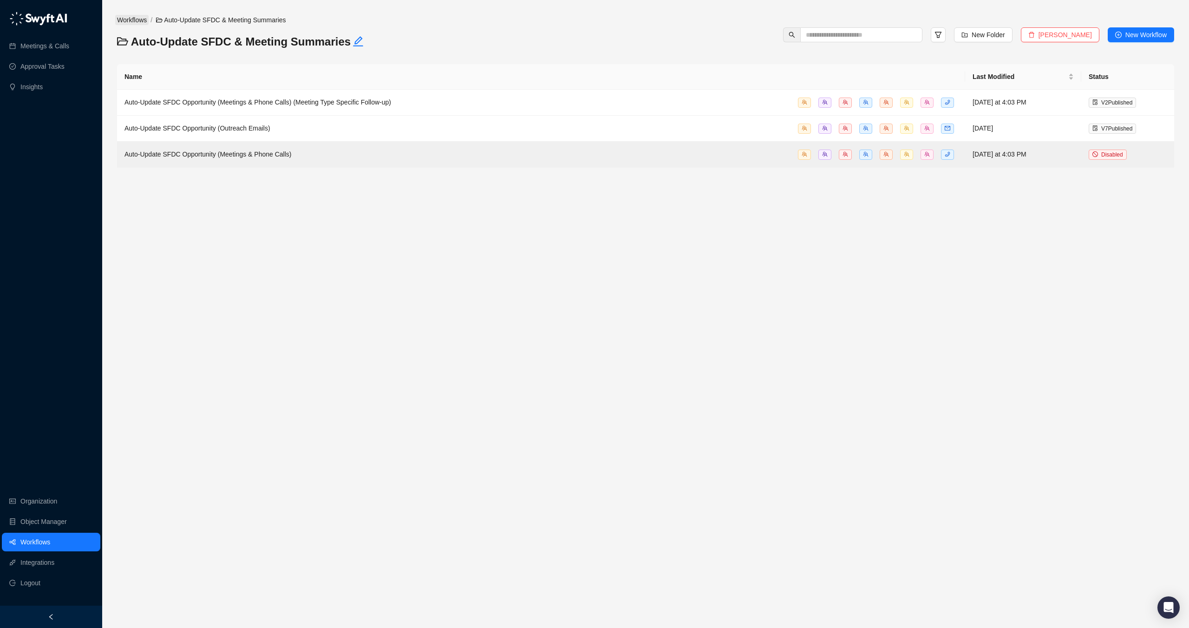
click at [141, 20] on link "Workflows" at bounding box center [131, 20] width 33 height 10
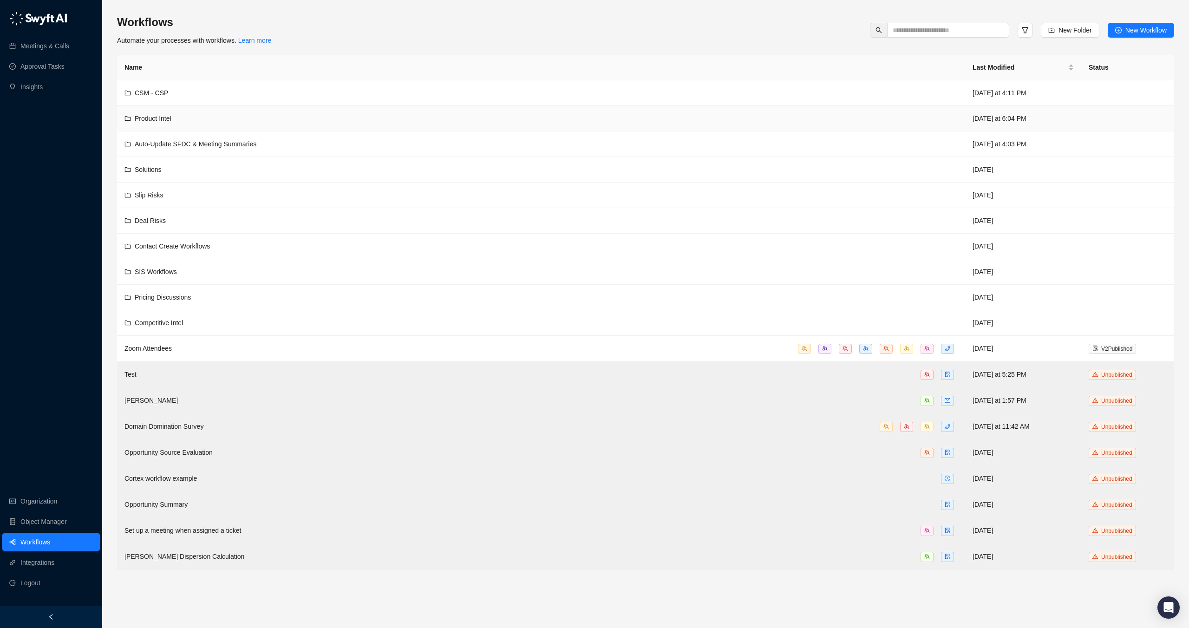
click at [286, 124] on td "Product Intel" at bounding box center [541, 119] width 848 height 26
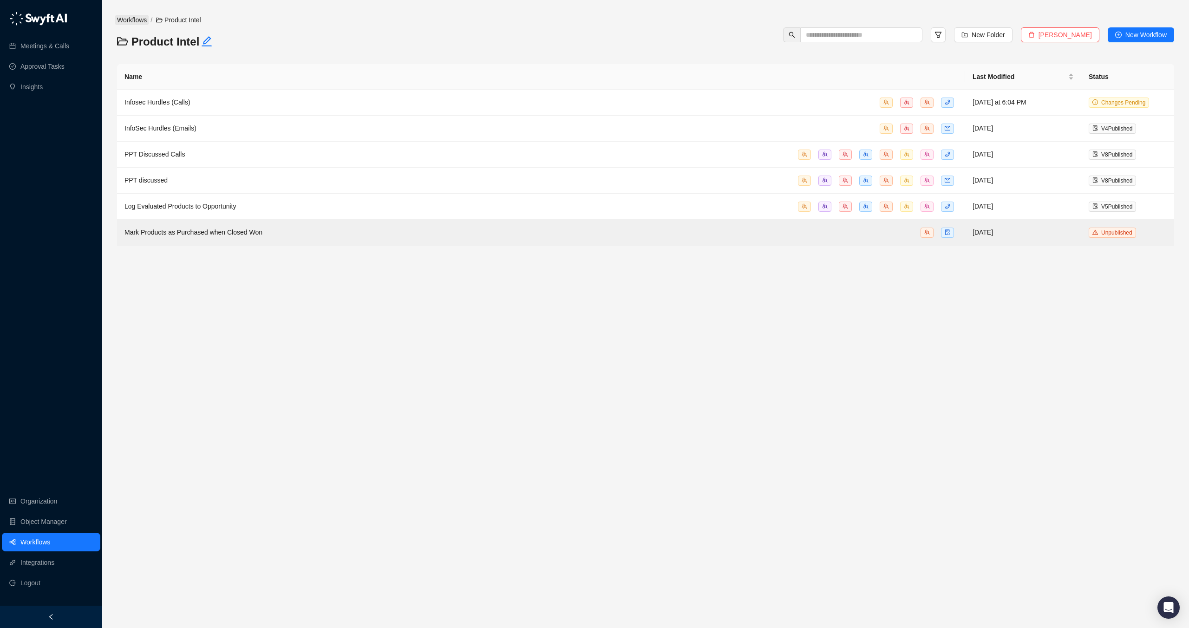
click at [127, 20] on link "Workflows" at bounding box center [131, 20] width 33 height 10
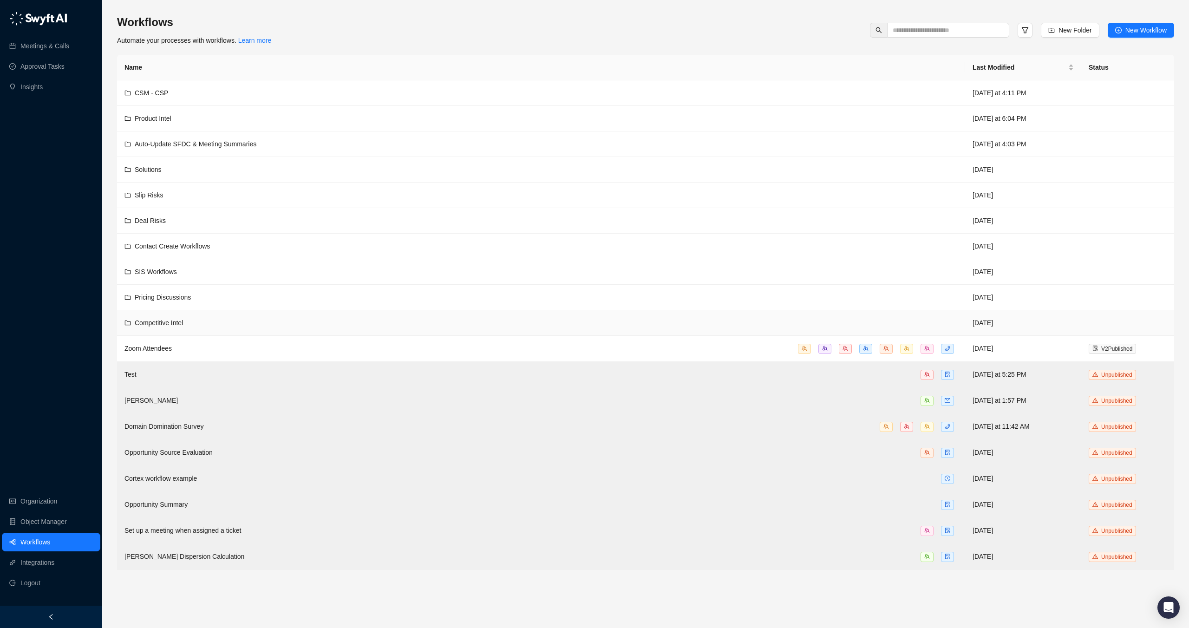
click at [264, 322] on div "Competitive Intel" at bounding box center [540, 323] width 833 height 10
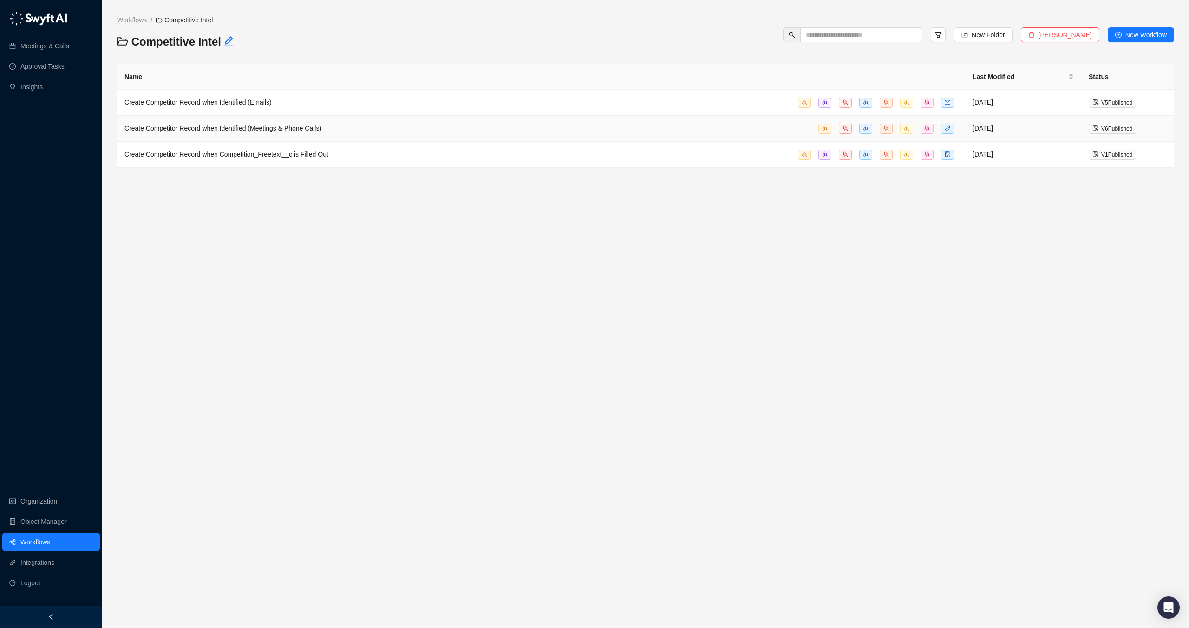
click at [373, 134] on td "Create Competitor Record when Identified (Meetings & Phone Calls)" at bounding box center [541, 129] width 848 height 26
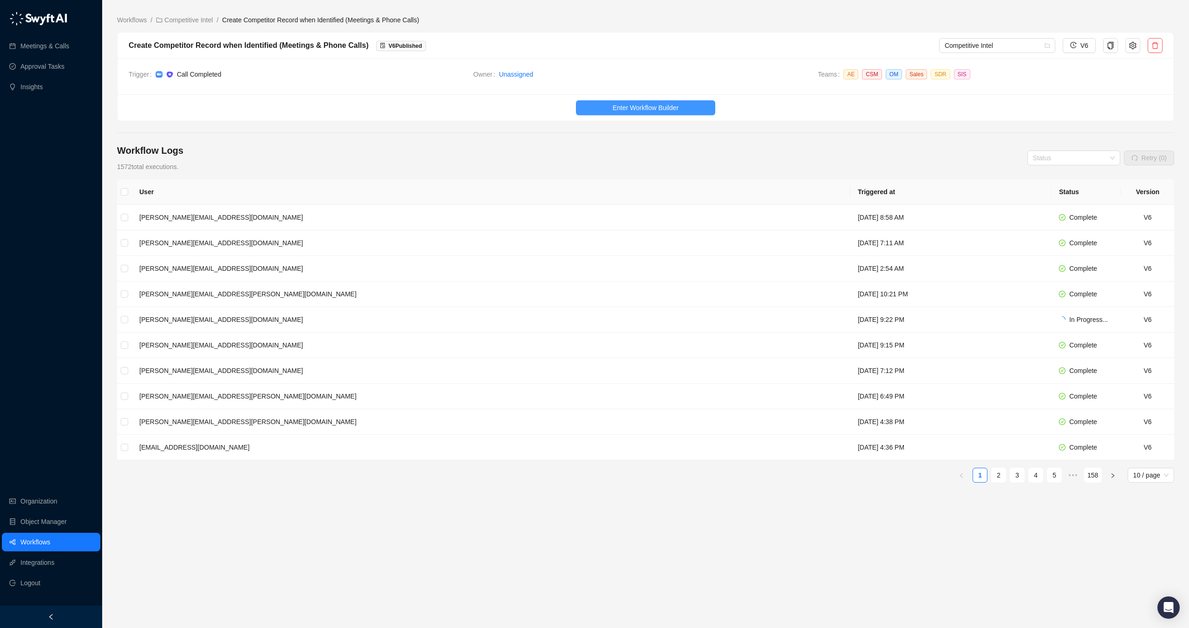
click at [639, 106] on span "Enter Workflow Builder" at bounding box center [646, 108] width 66 height 10
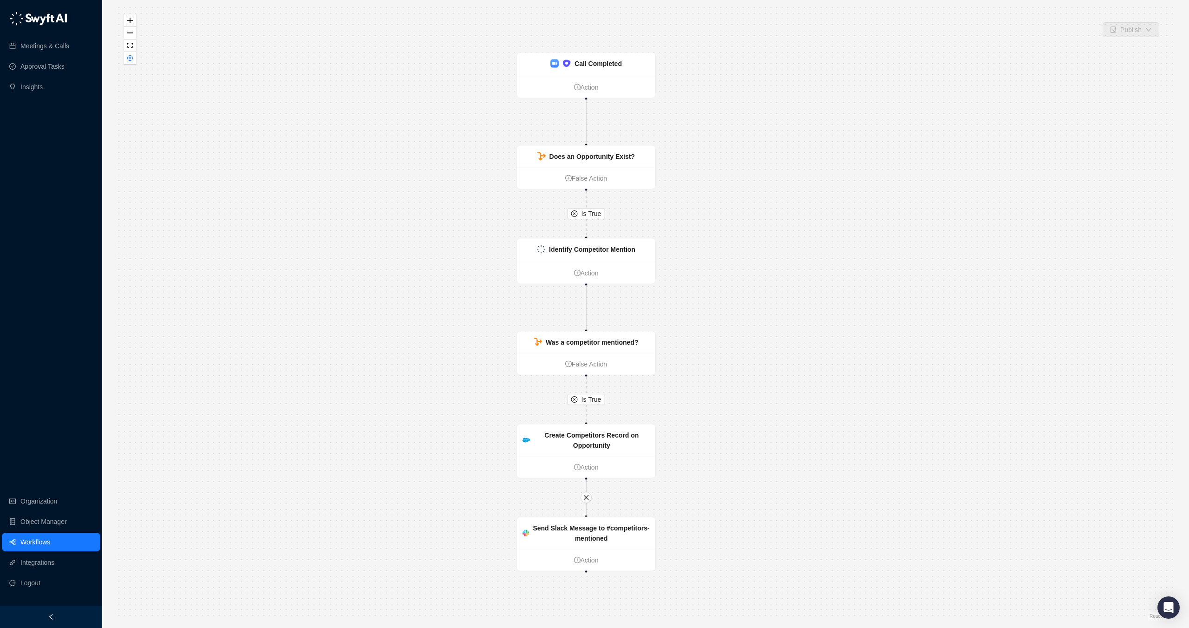
drag, startPoint x: 511, startPoint y: 399, endPoint x: 450, endPoint y: 394, distance: 60.5
click at [450, 394] on div "Is True Is True Identify Competitor Mention Action Was a competitor mentioned? …" at bounding box center [645, 313] width 1057 height 613
click at [605, 439] on div "Create Competitors Record on Opportunity" at bounding box center [591, 439] width 116 height 20
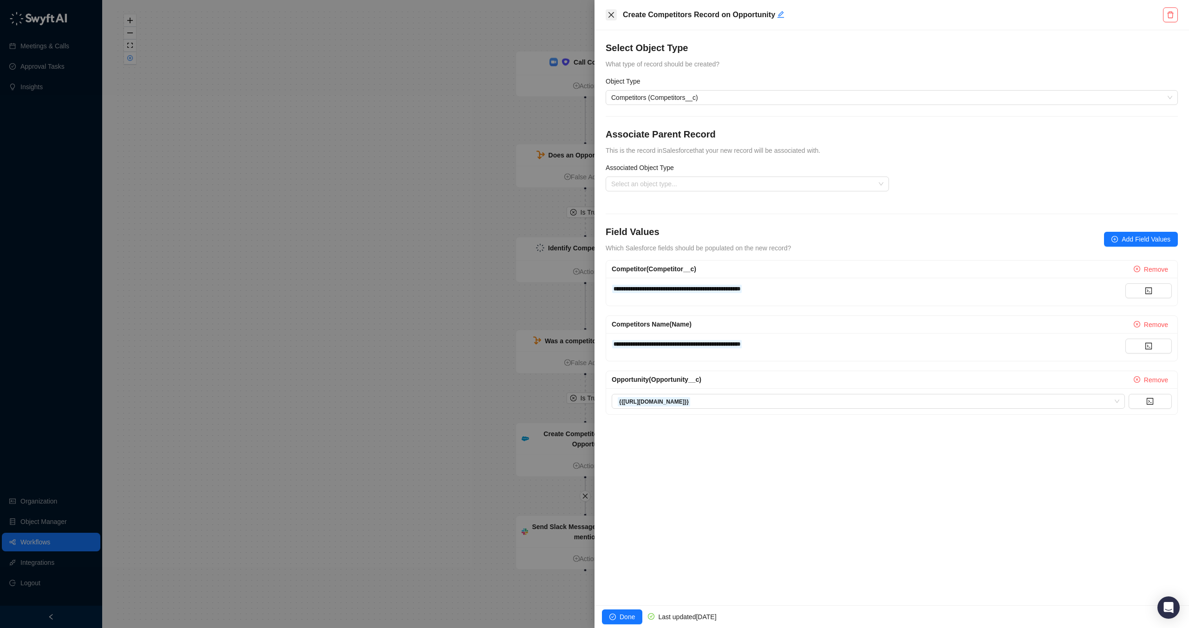
click at [610, 13] on icon "close" at bounding box center [612, 15] width 6 height 6
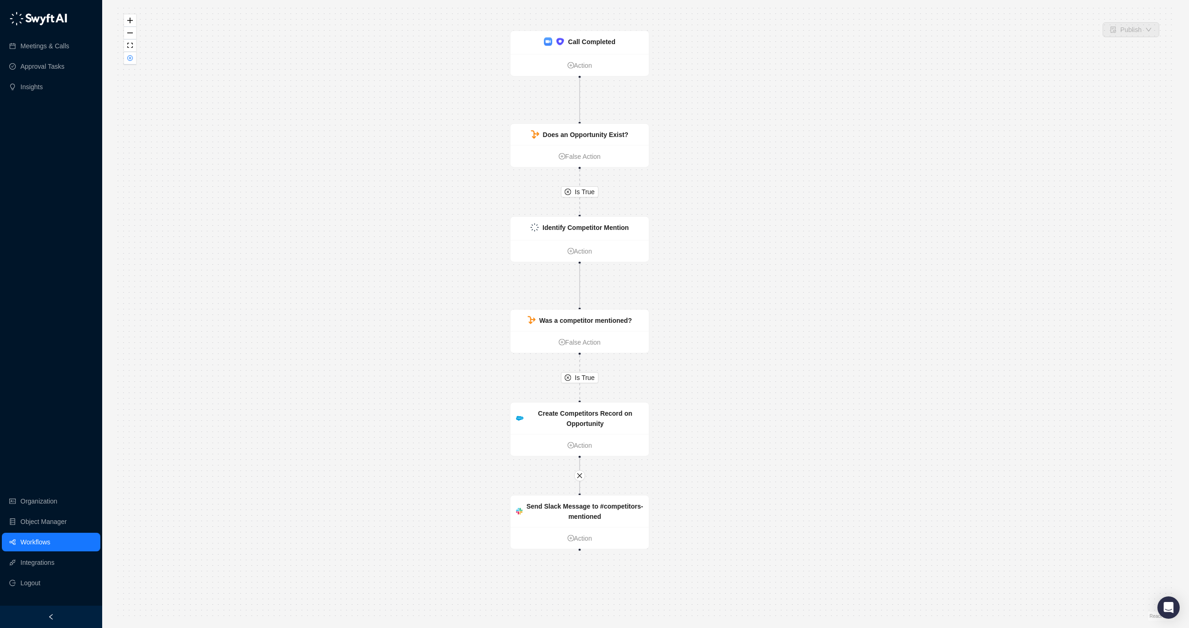
drag, startPoint x: 428, startPoint y: 459, endPoint x: 406, endPoint y: 383, distance: 79.7
click at [406, 383] on div "Is True Is True Identify Competitor Mention Action Was a competitor mentioned? …" at bounding box center [645, 313] width 1057 height 613
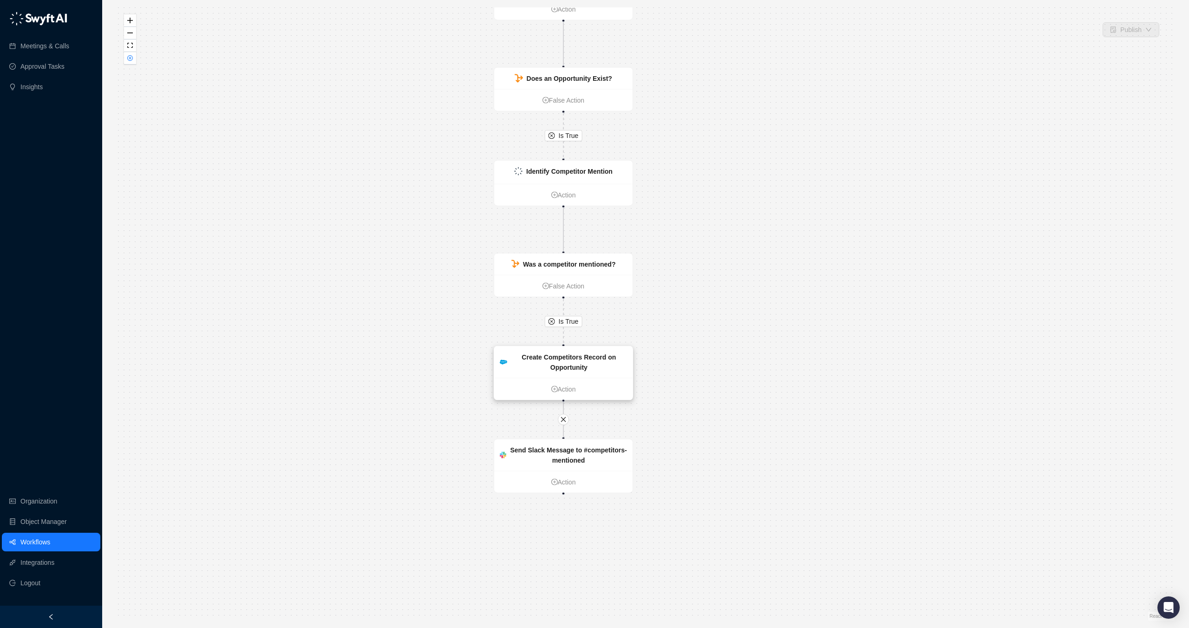
click at [569, 355] on strong "Create Competitors Record on Opportunity" at bounding box center [569, 363] width 94 height 18
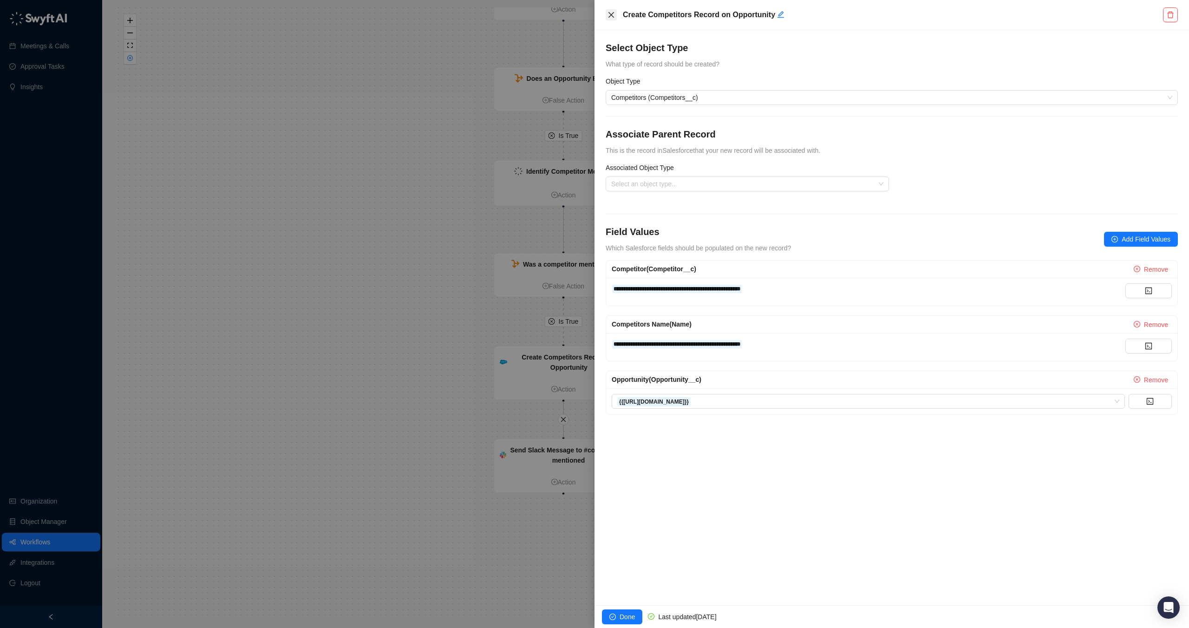
click at [610, 17] on icon "close" at bounding box center [611, 14] width 7 height 7
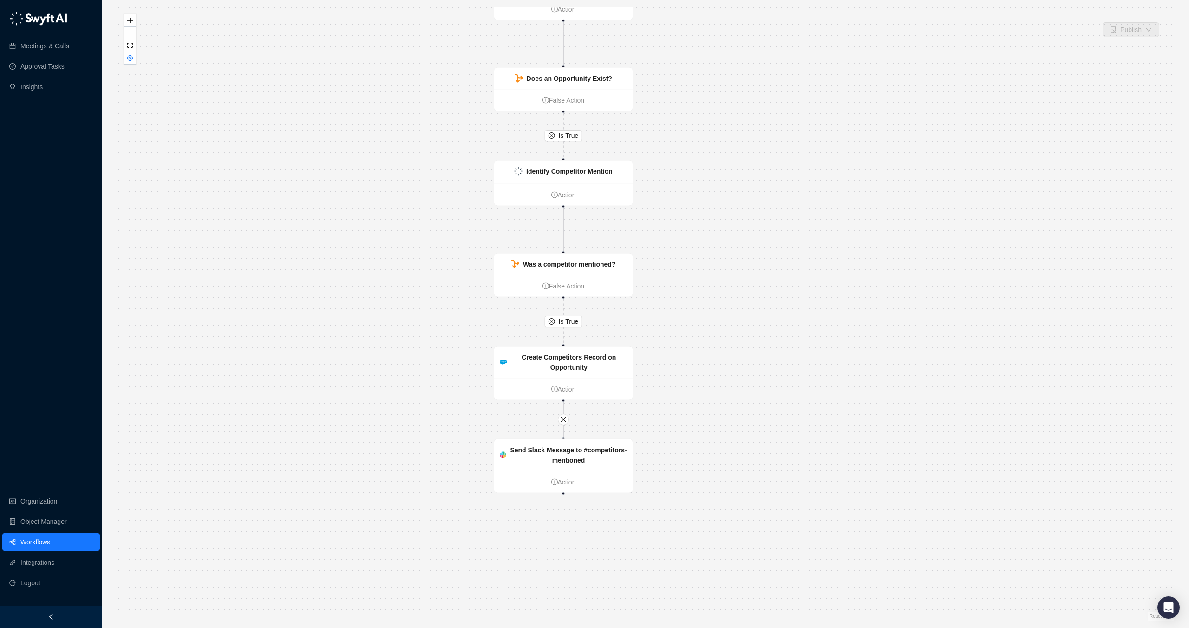
drag, startPoint x: 714, startPoint y: 442, endPoint x: 719, endPoint y: 417, distance: 25.1
click at [715, 426] on div "Is True Is True Identify Competitor Mention Action Was a competitor mentioned? …" at bounding box center [645, 313] width 1057 height 613
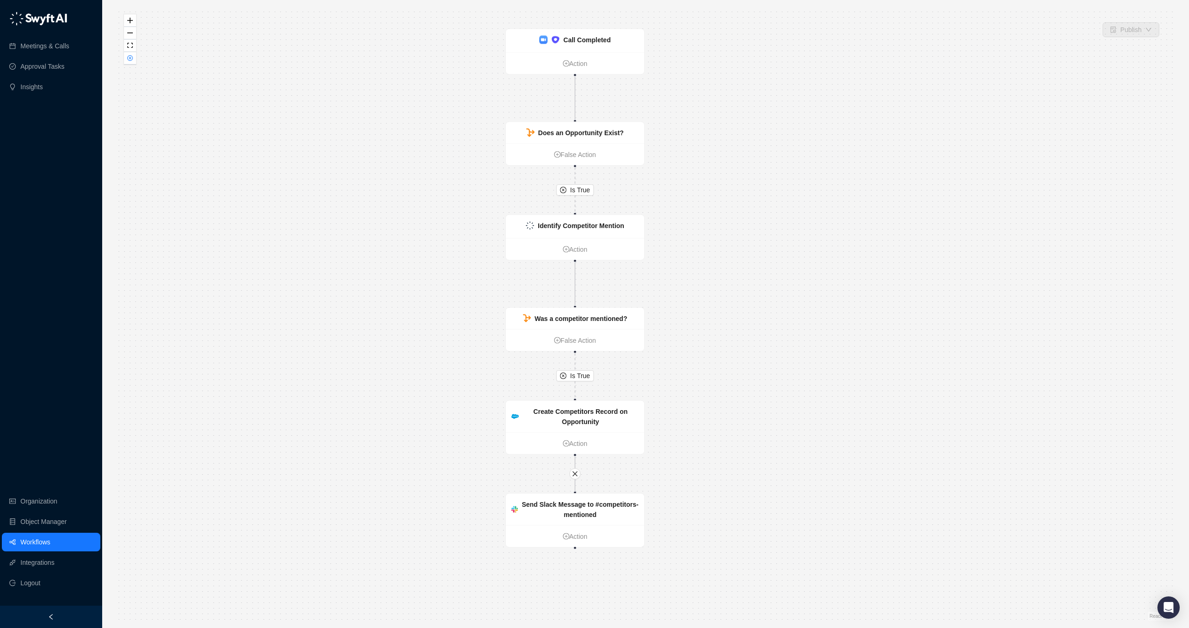
drag, startPoint x: 746, startPoint y: 146, endPoint x: 756, endPoint y: 217, distance: 71.8
click at [757, 217] on div "Is True Is True Identify Competitor Mention Action Was a competitor mentioned? …" at bounding box center [645, 313] width 1057 height 613
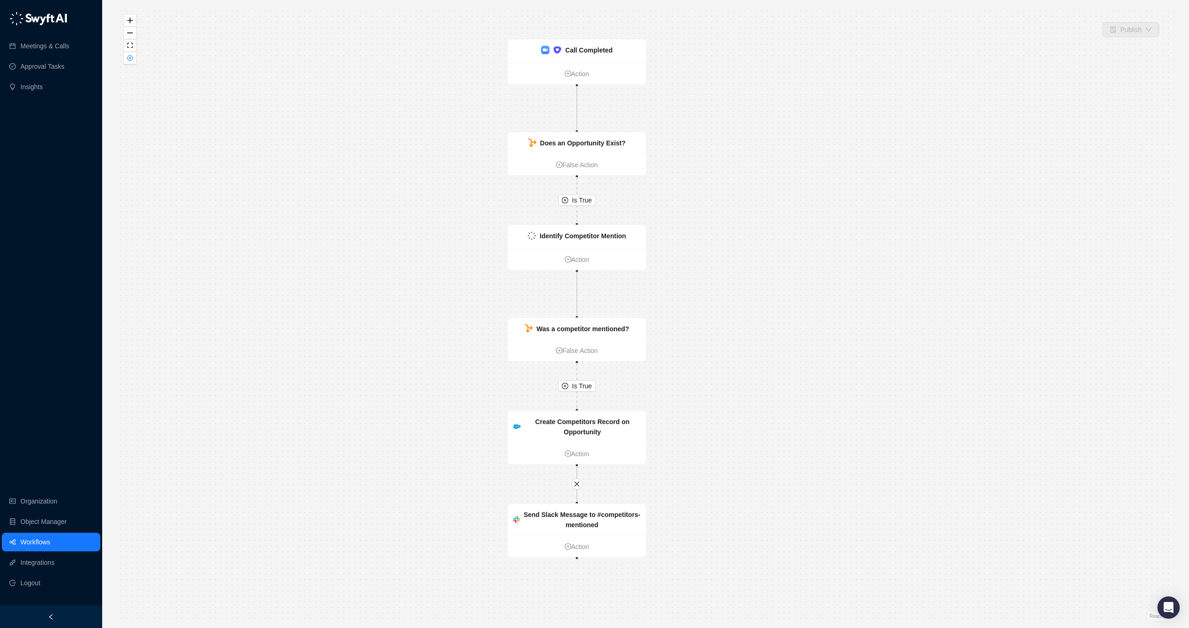
drag, startPoint x: 756, startPoint y: 217, endPoint x: 760, endPoint y: 226, distance: 9.4
click at [760, 226] on div "Is True Is True Identify Competitor Mention Action Was a competitor mentioned? …" at bounding box center [645, 313] width 1057 height 613
